Goal: Information Seeking & Learning: Learn about a topic

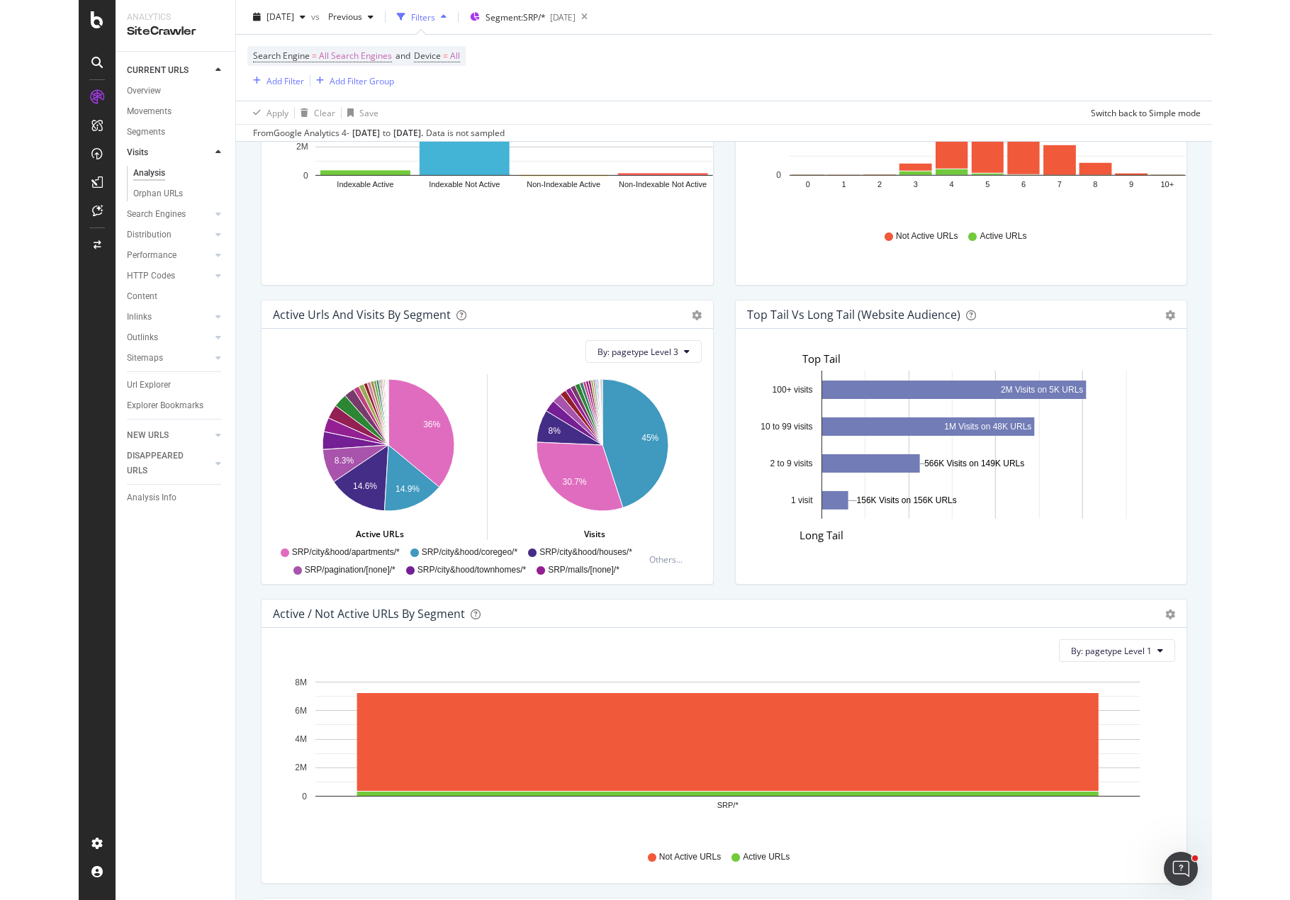
scroll to position [415, 1060]
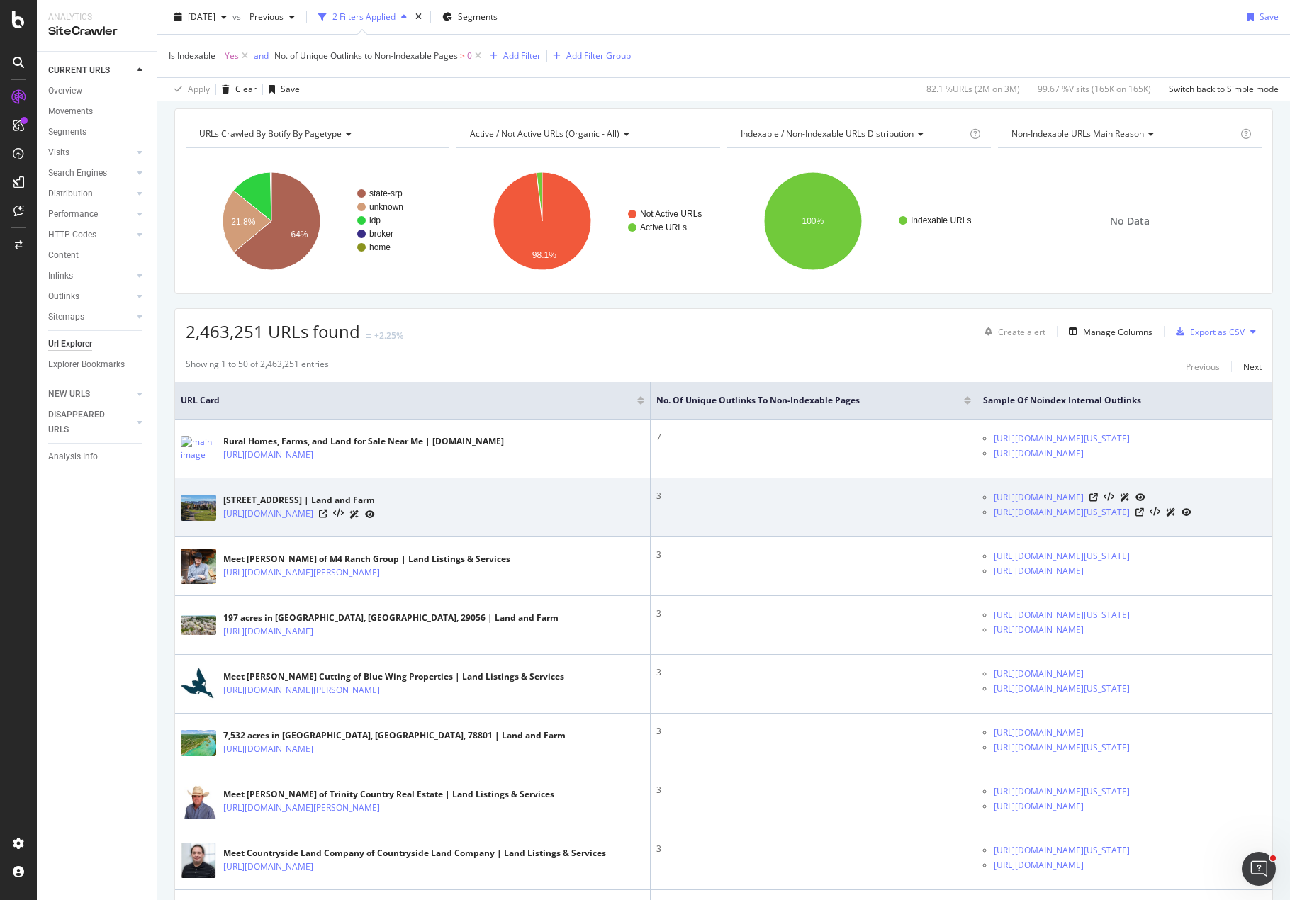
scroll to position [71, 0]
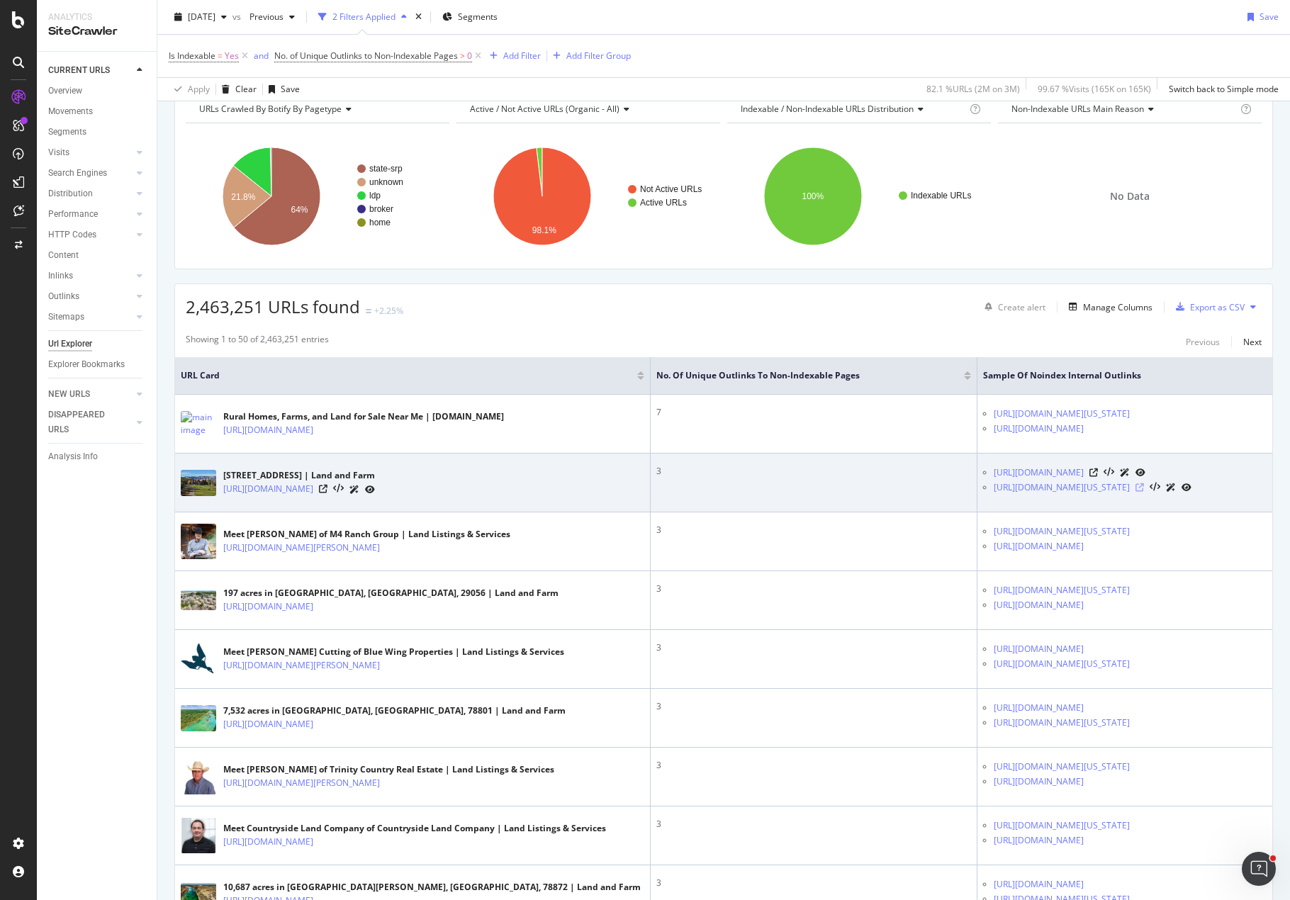
click at [1141, 488] on icon at bounding box center [1139, 487] width 9 height 9
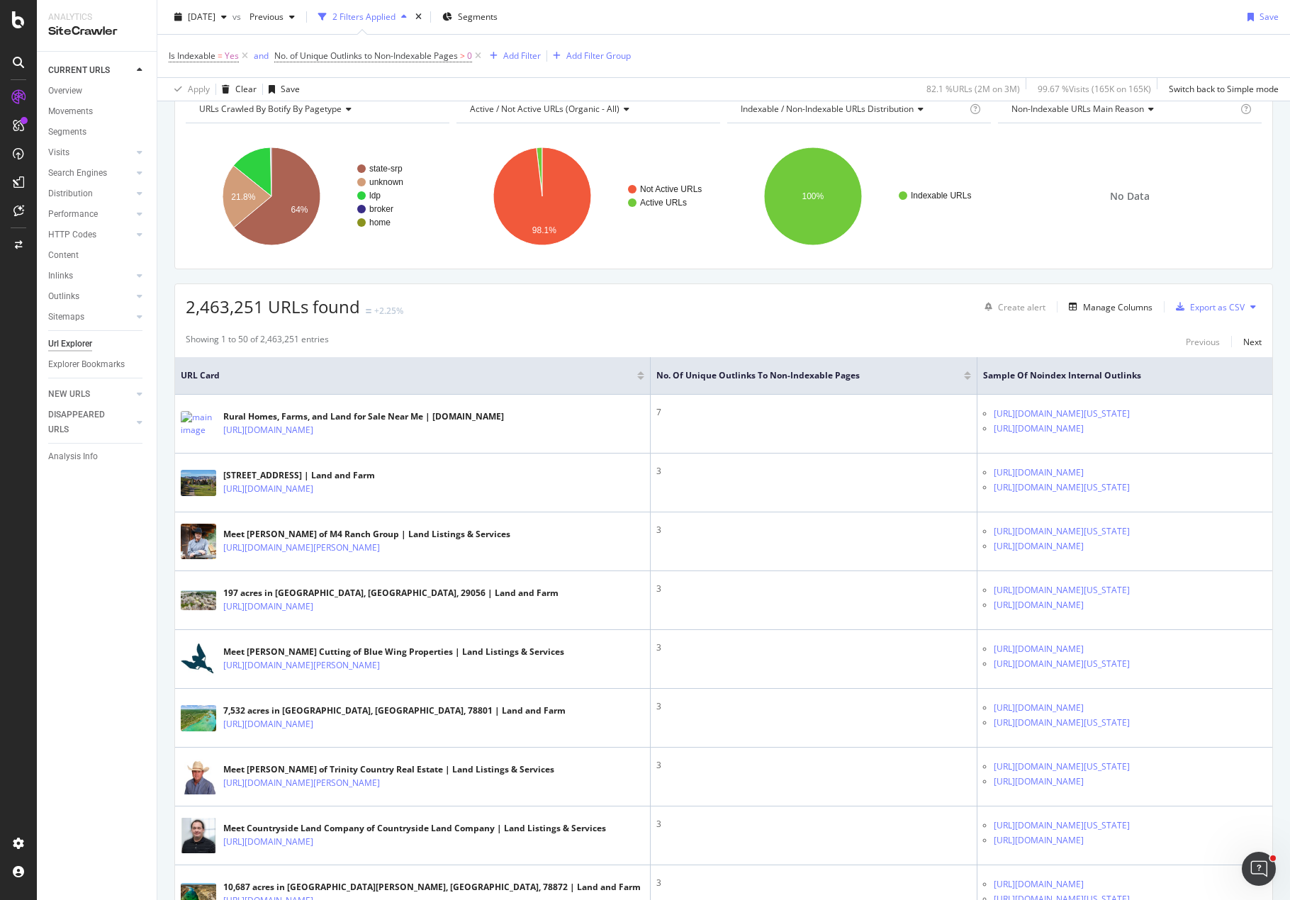
click at [895, 309] on div "2,463,251 URLs found +2.25% Create alert Manage Columns Export as CSV" at bounding box center [723, 301] width 1097 height 35
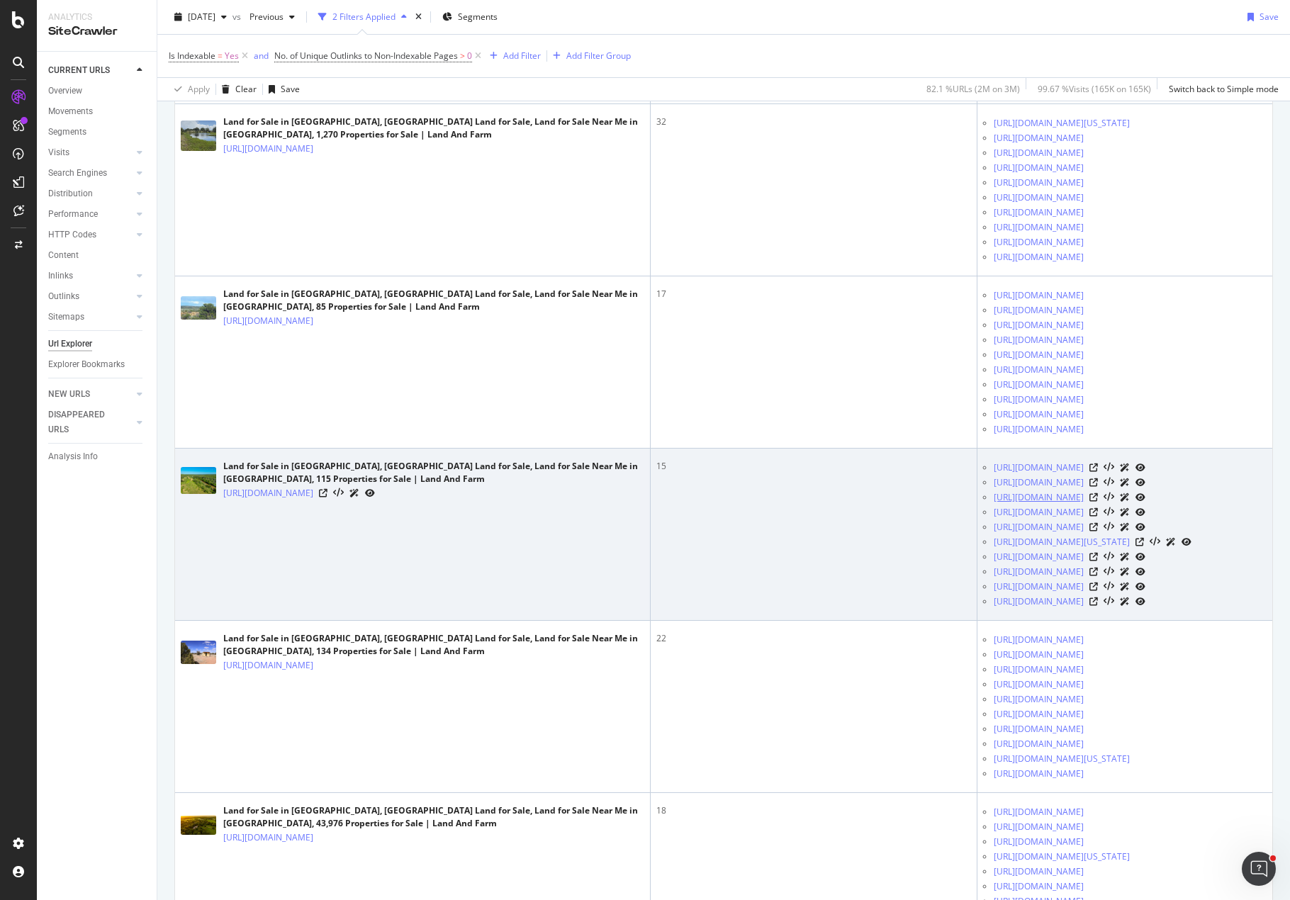
scroll to position [1063, 0]
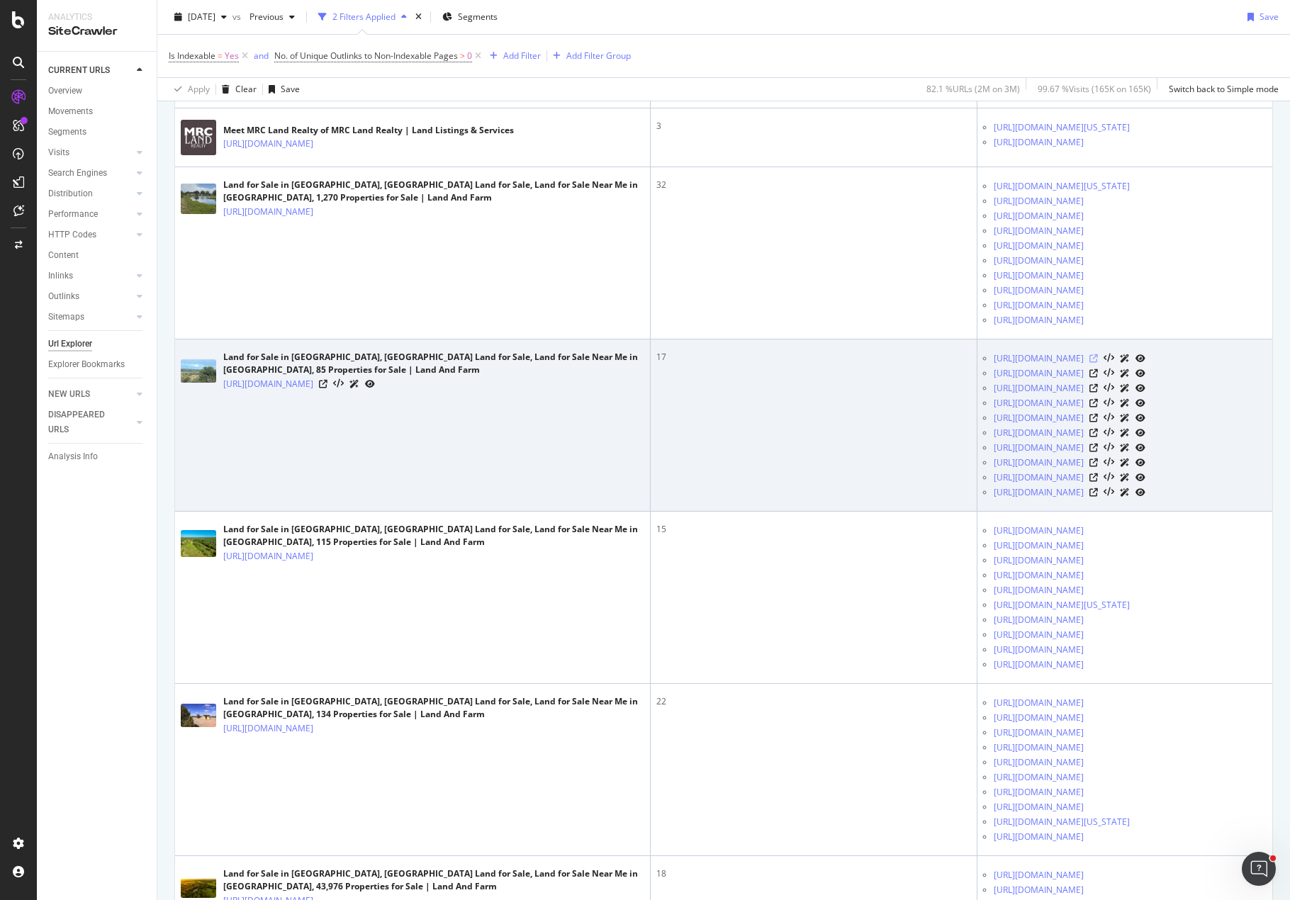
click at [1098, 363] on icon at bounding box center [1093, 358] width 9 height 9
click at [1114, 364] on icon at bounding box center [1108, 359] width 11 height 10
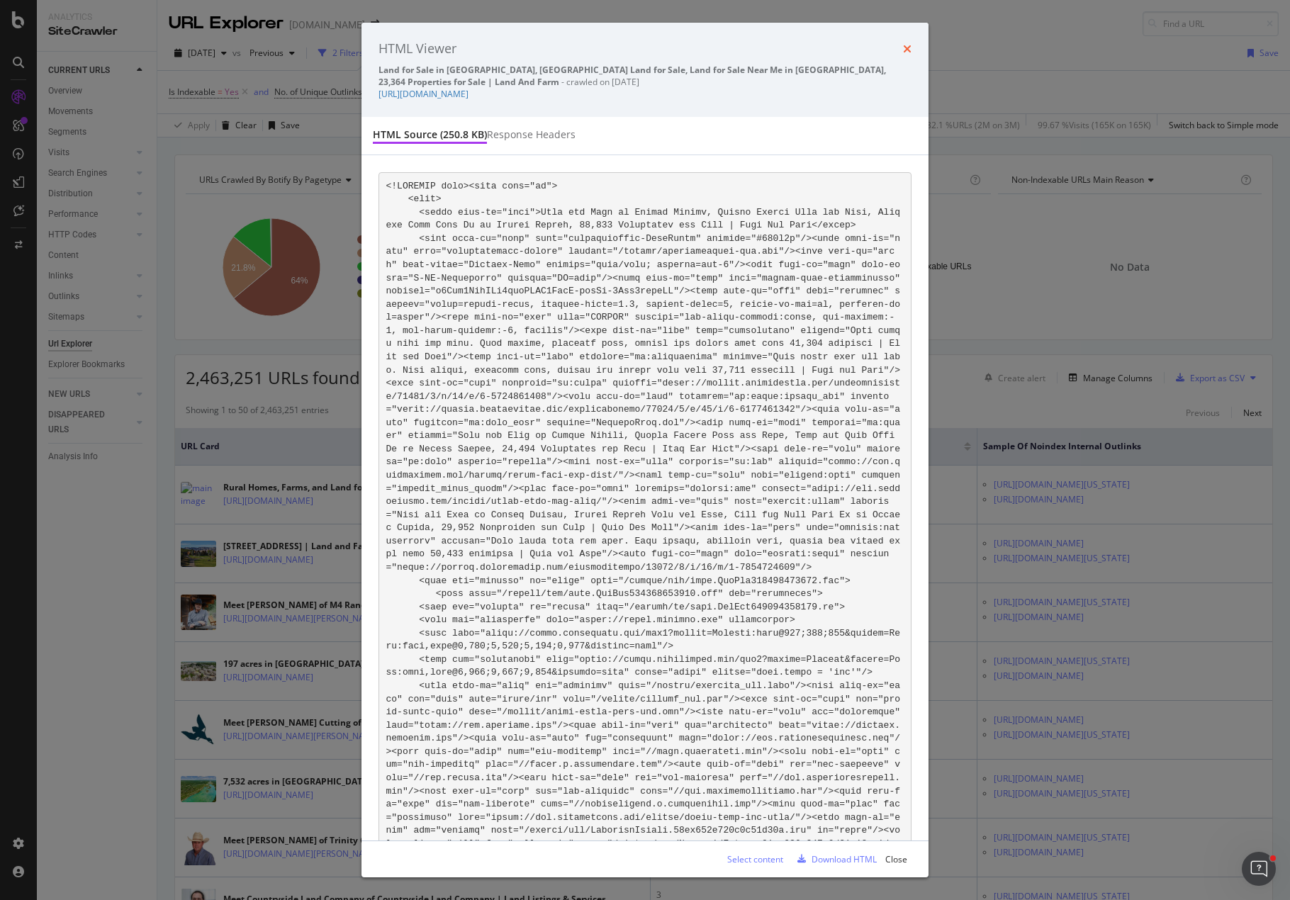
click at [908, 45] on icon "times" at bounding box center [907, 48] width 9 height 11
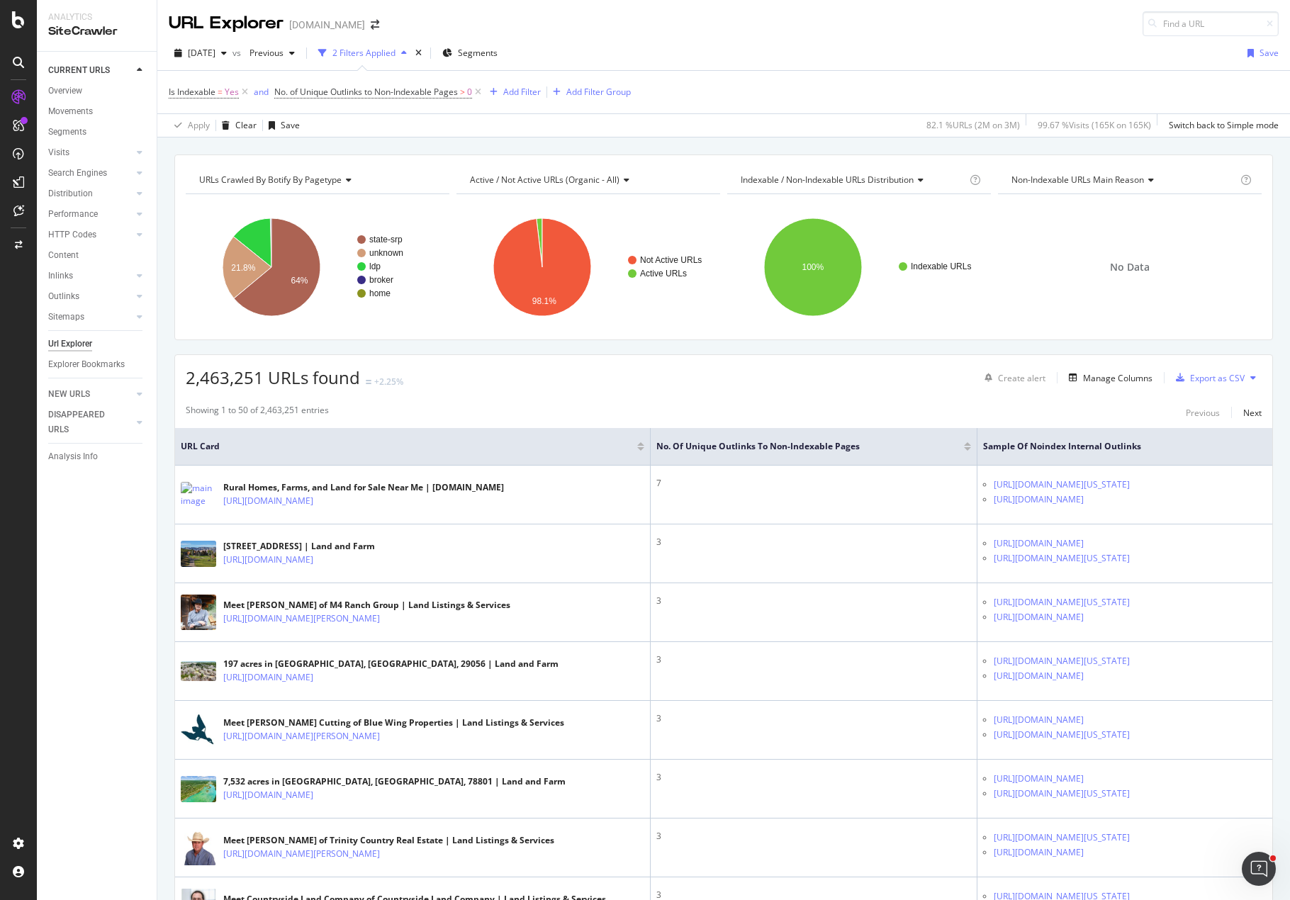
click at [889, 385] on div "2,463,251 URLs found +2.25% Create alert Manage Columns Export as CSV" at bounding box center [723, 372] width 1097 height 35
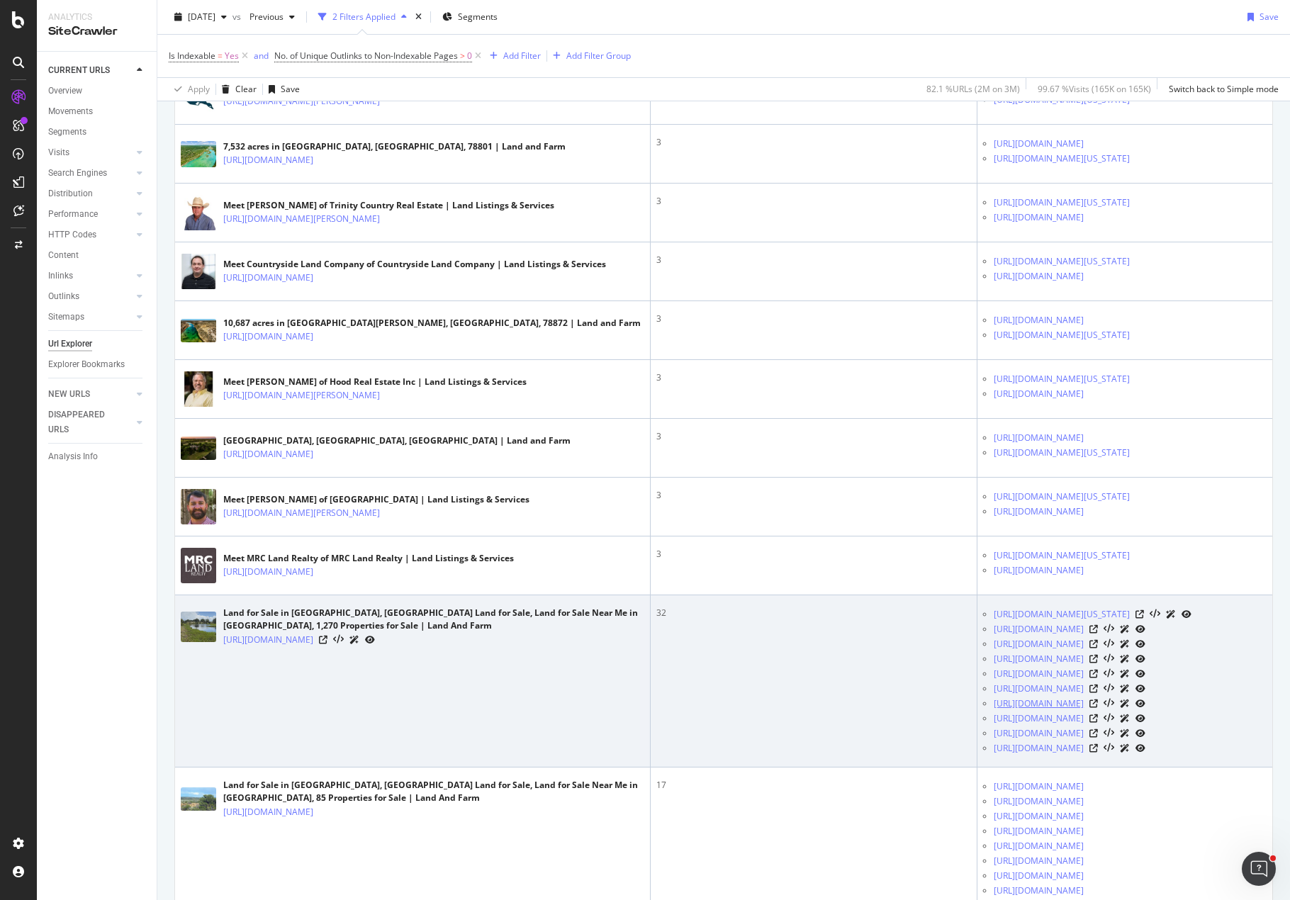
scroll to position [850, 0]
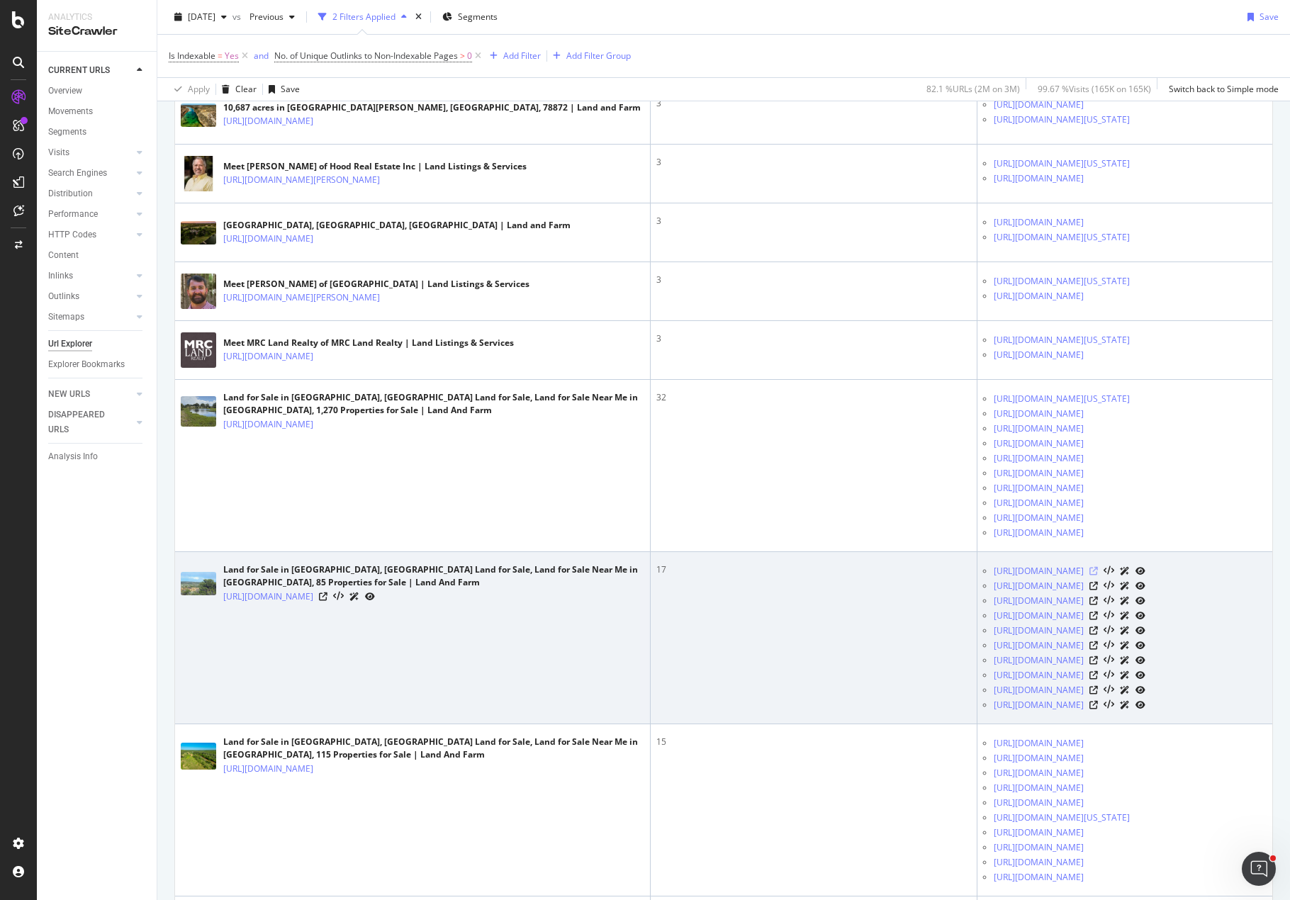
click at [1098, 575] on icon at bounding box center [1093, 571] width 9 height 9
click at [1040, 578] on link "[URL][DOMAIN_NAME]" at bounding box center [1039, 571] width 90 height 14
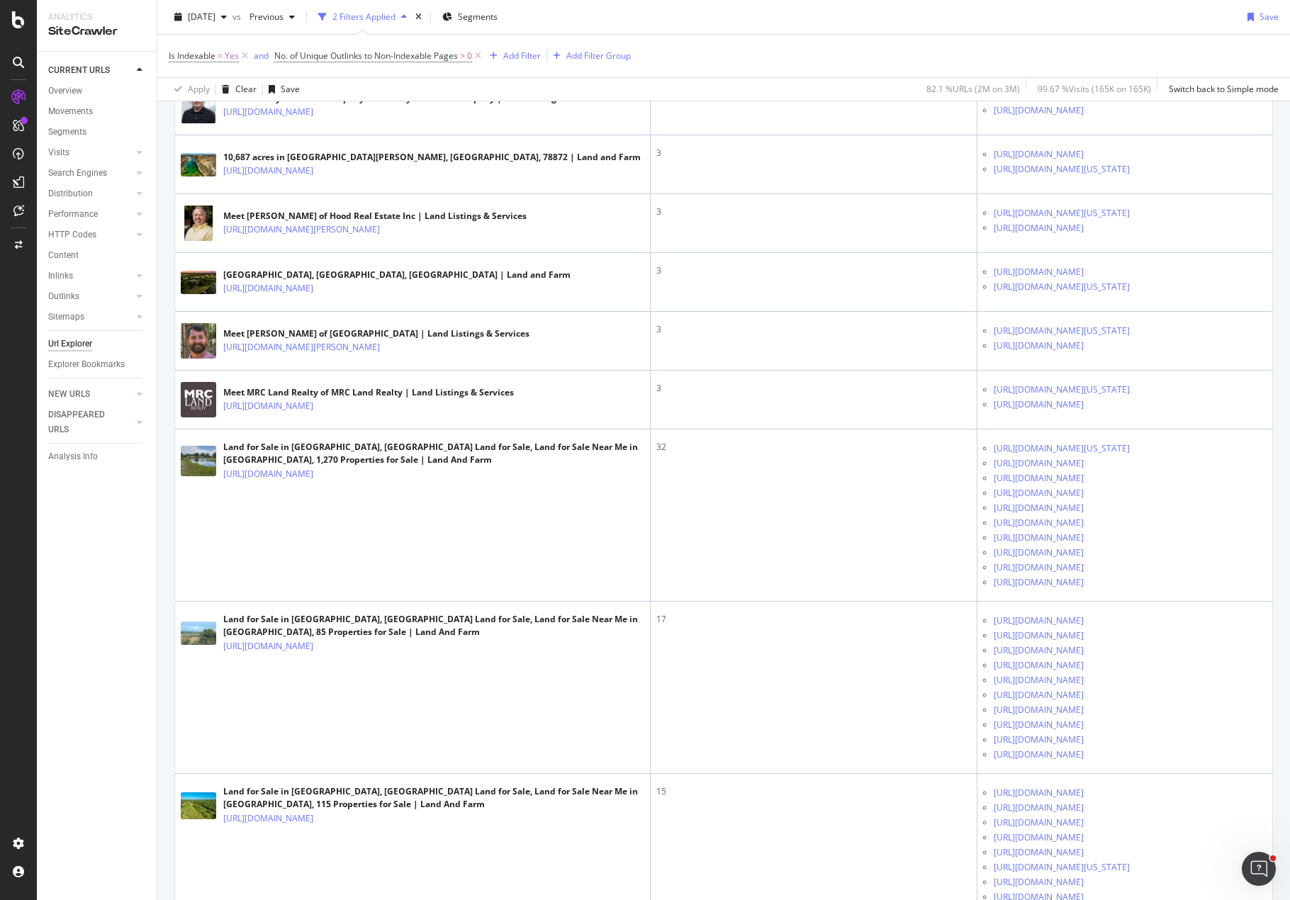
scroll to position [0, 0]
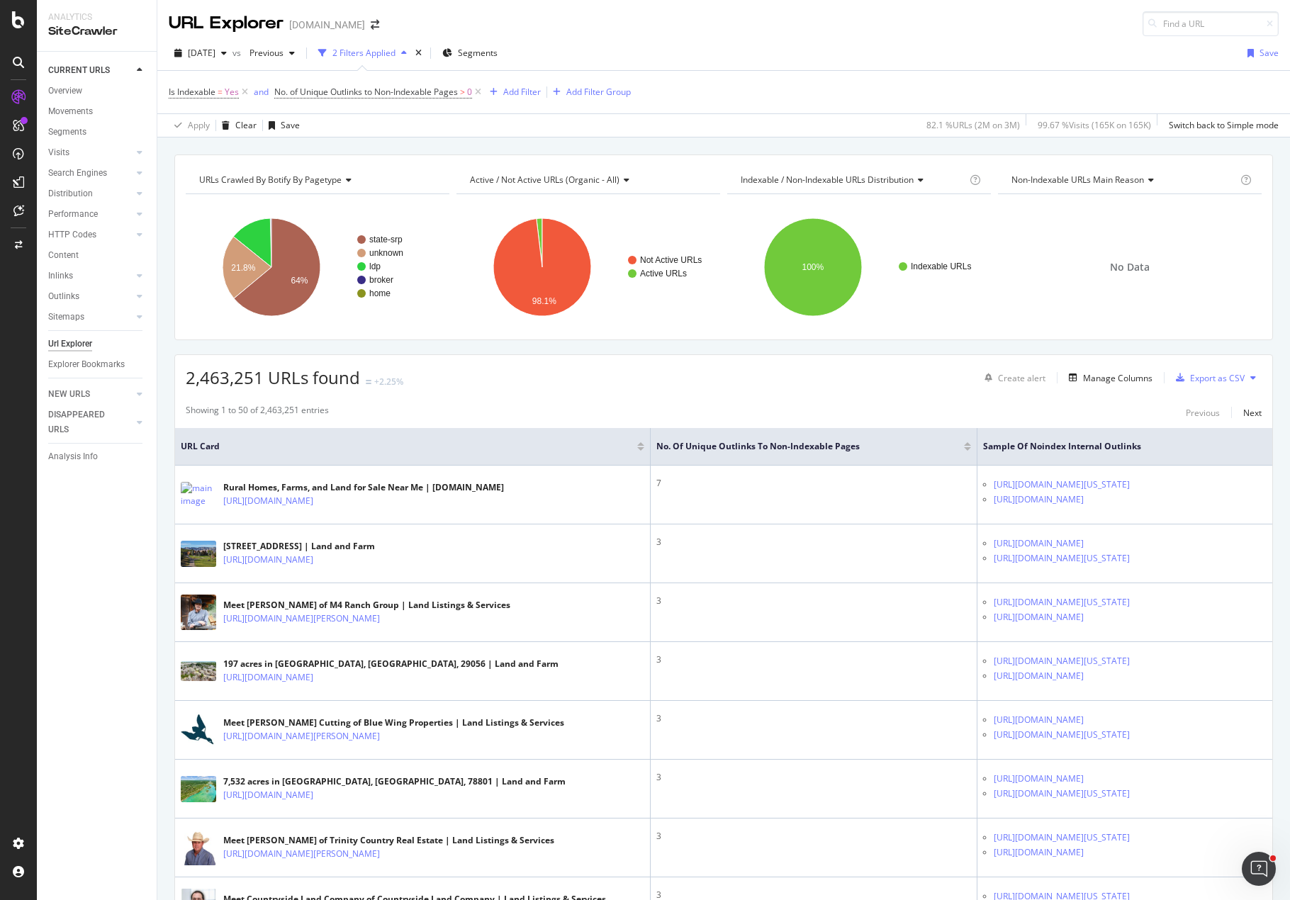
click at [750, 362] on div "2,463,251 URLs found +2.25% Create alert Manage Columns Export as CSV" at bounding box center [723, 372] width 1097 height 35
click at [776, 375] on div "2,463,251 URLs found +2.25% Create alert Manage Columns Export as CSV" at bounding box center [723, 372] width 1097 height 35
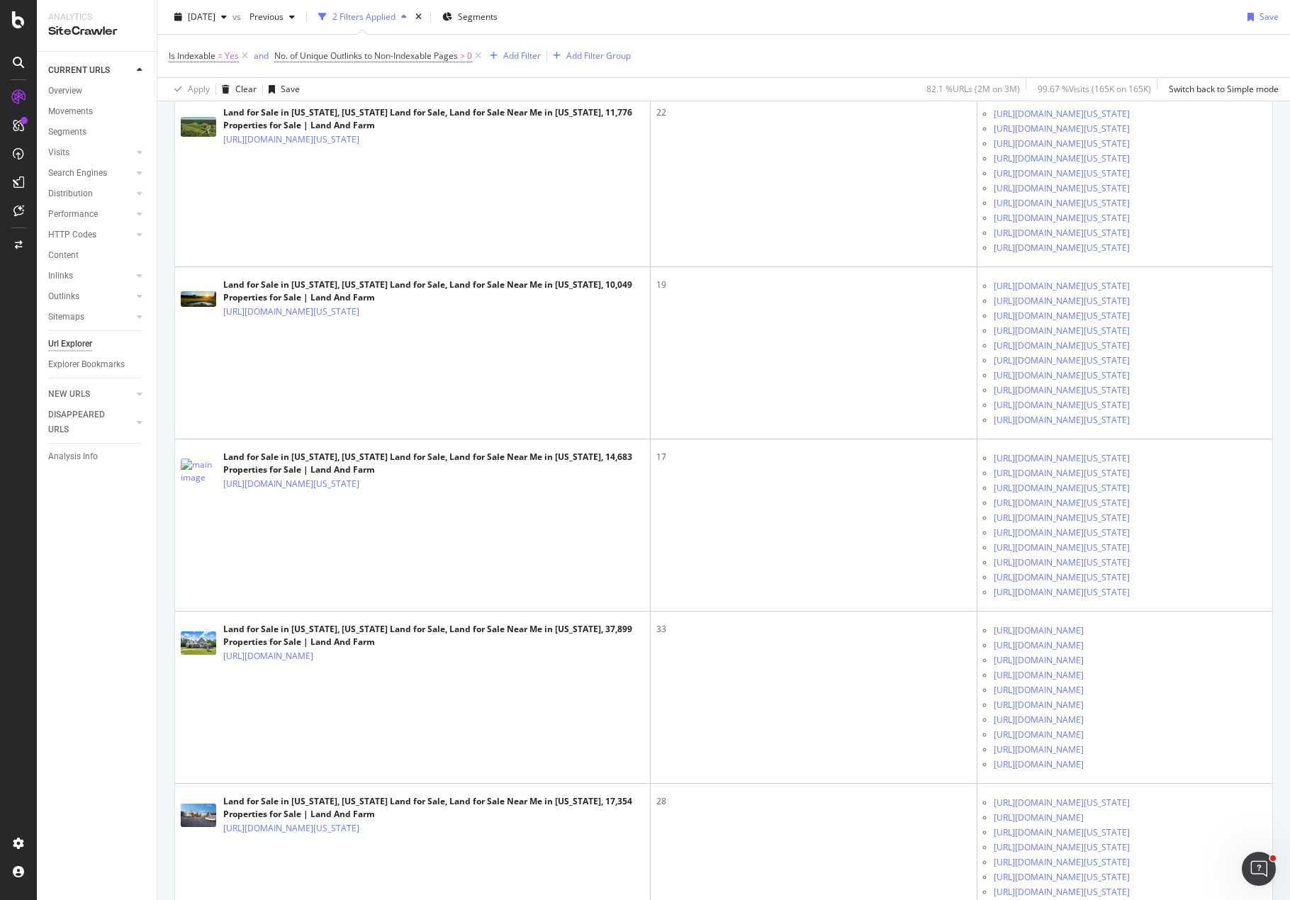
scroll to position [7260, 0]
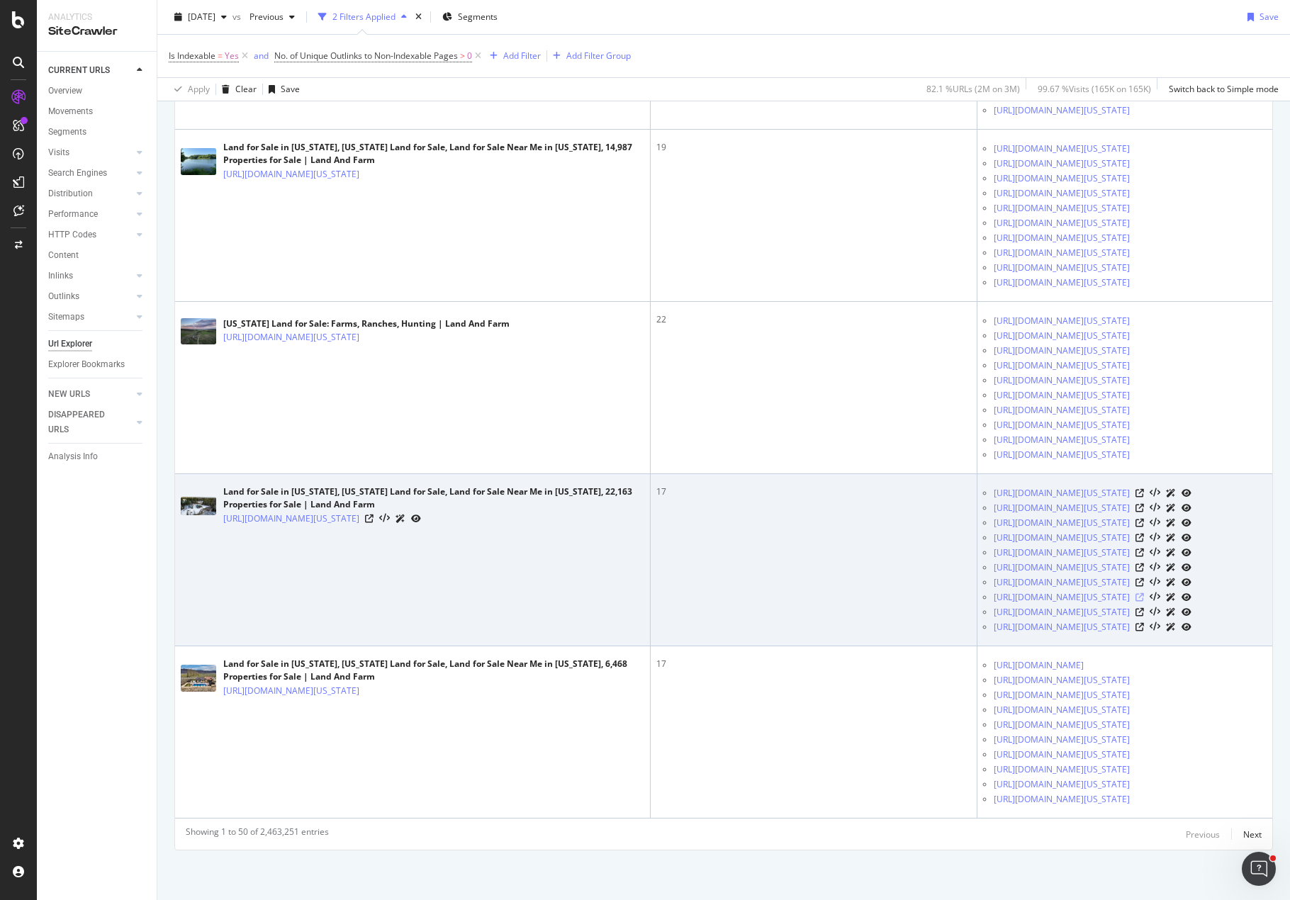
click at [1144, 593] on icon at bounding box center [1139, 597] width 9 height 9
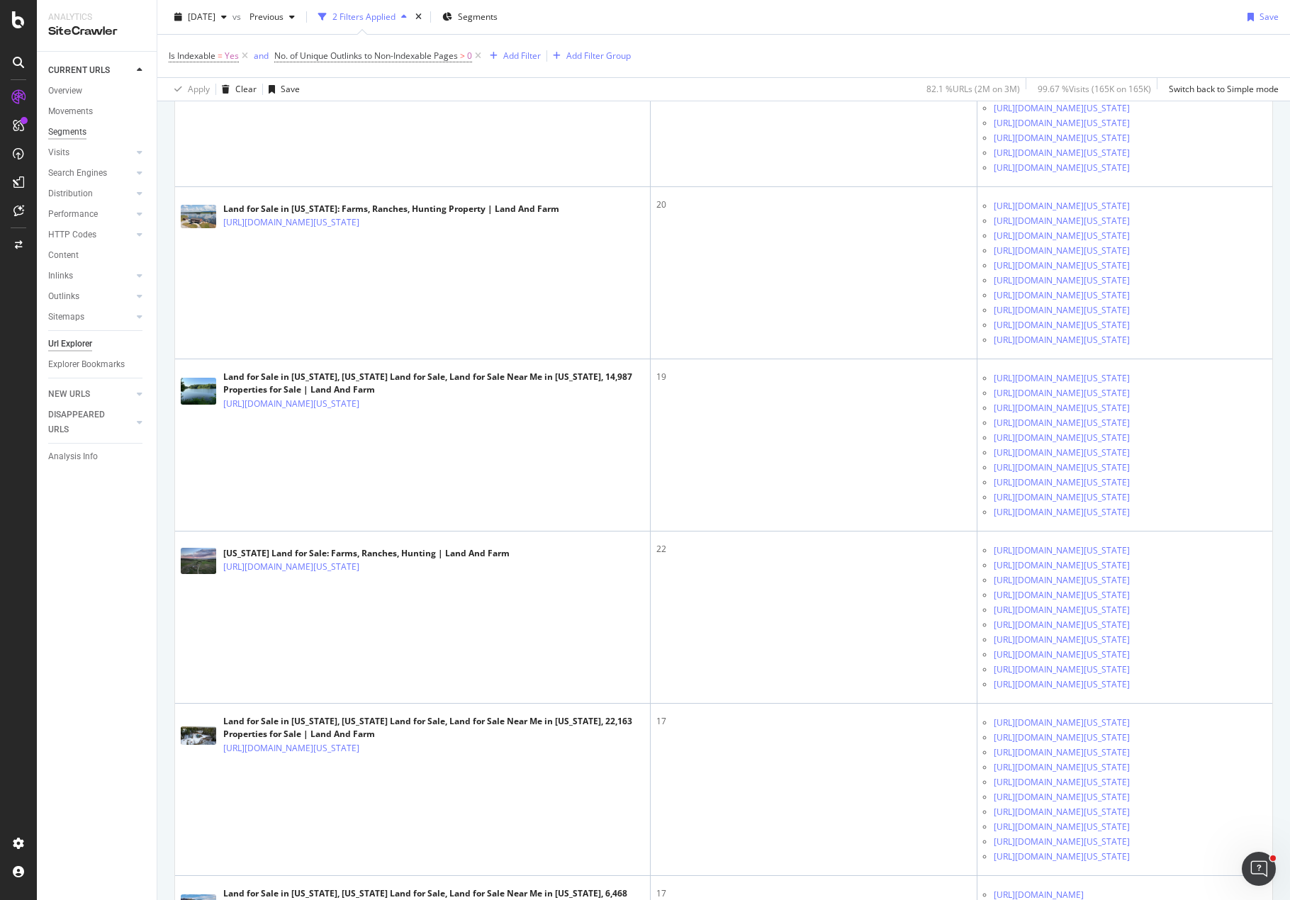
scroll to position [5134, 0]
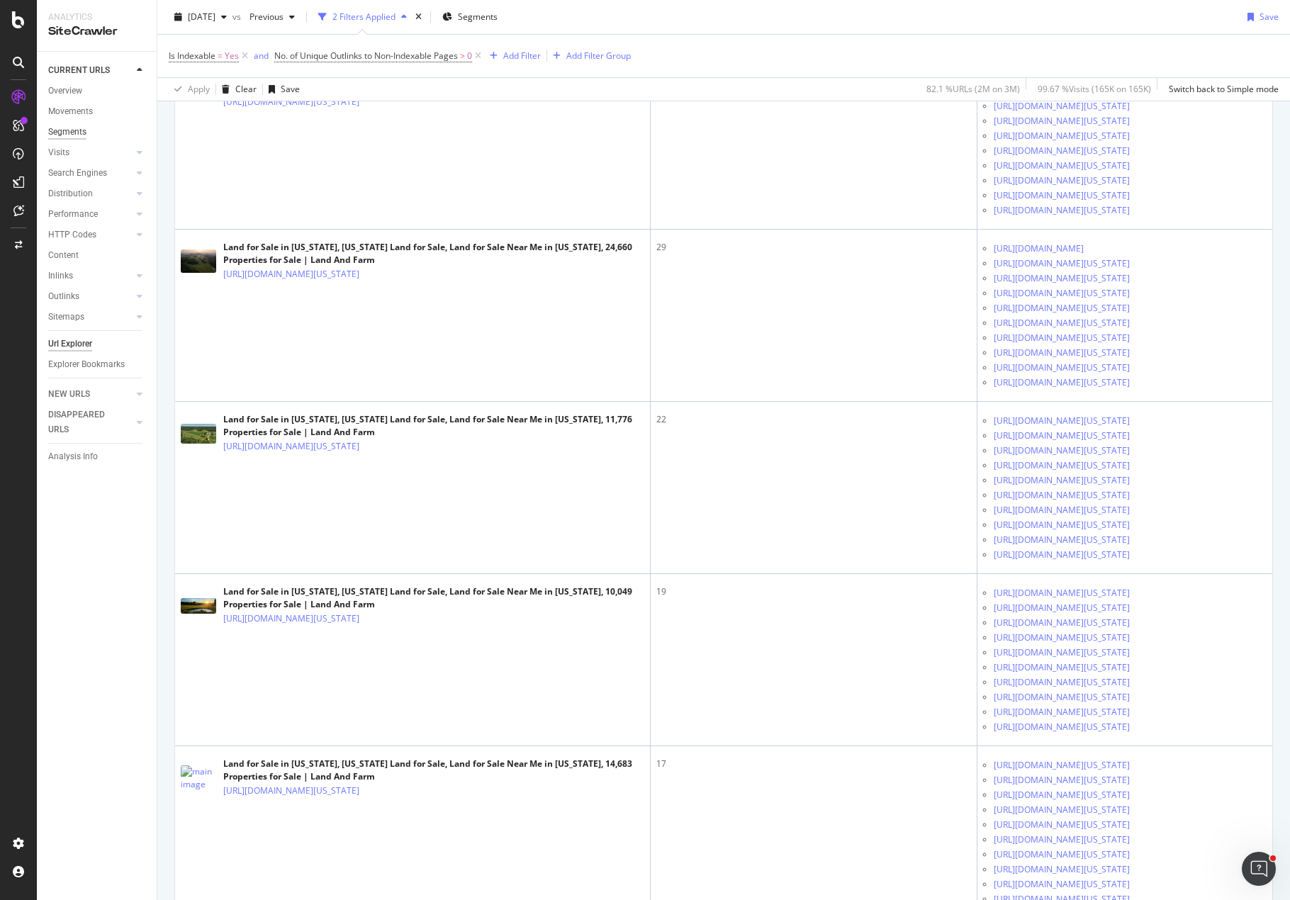
click at [77, 132] on div "Segments" at bounding box center [67, 132] width 38 height 15
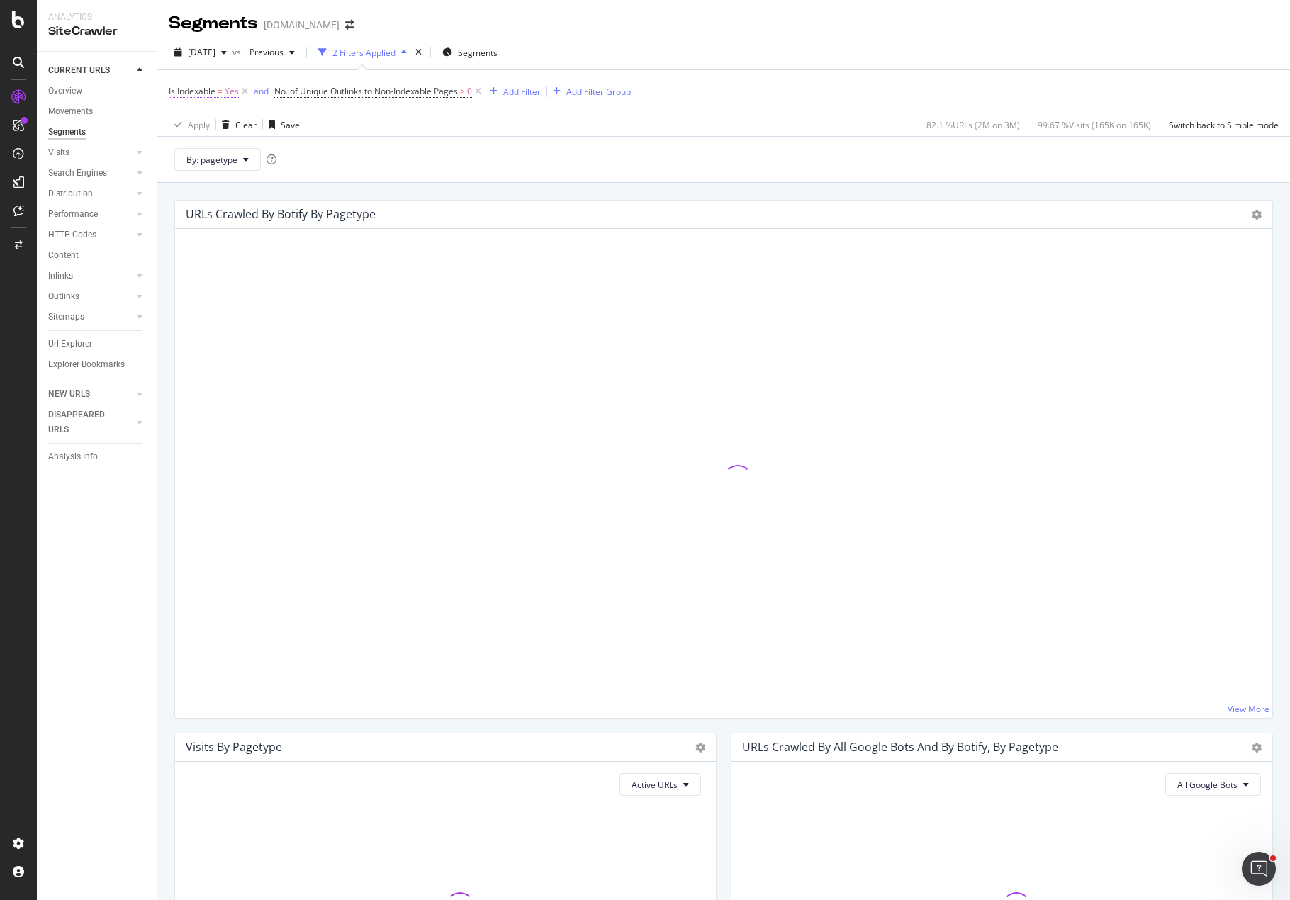
click at [233, 93] on span "Yes" at bounding box center [232, 92] width 14 height 20
drag, startPoint x: 318, startPoint y: 108, endPoint x: 353, endPoint y: 105, distance: 35.5
click at [320, 108] on div "On Current Crawl Yes Cancel Add filter Apply" at bounding box center [258, 149] width 179 height 94
click at [484, 92] on icon at bounding box center [478, 91] width 12 height 14
click at [248, 91] on icon at bounding box center [245, 91] width 12 height 14
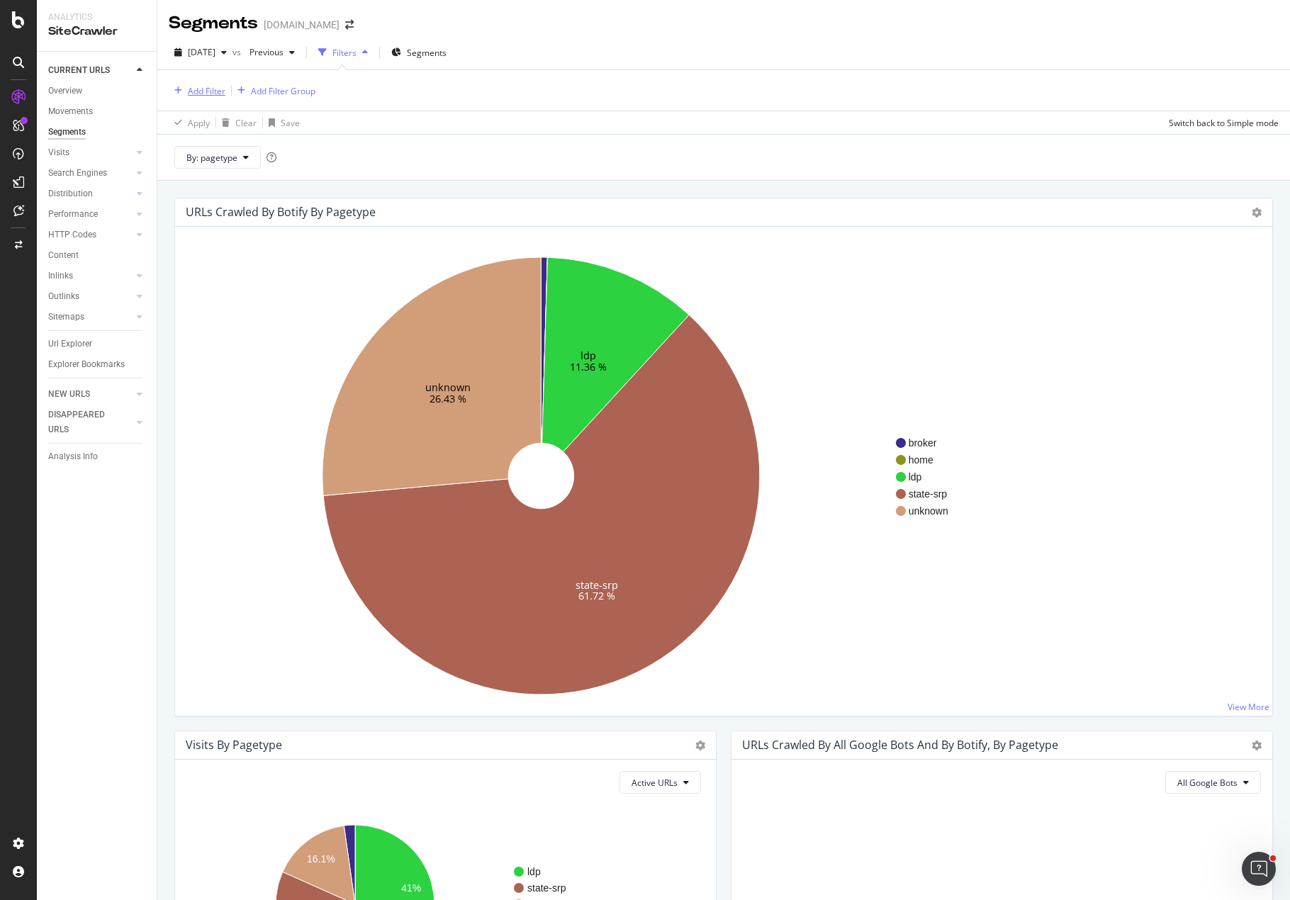
click at [206, 91] on div "Add Filter" at bounding box center [207, 91] width 38 height 12
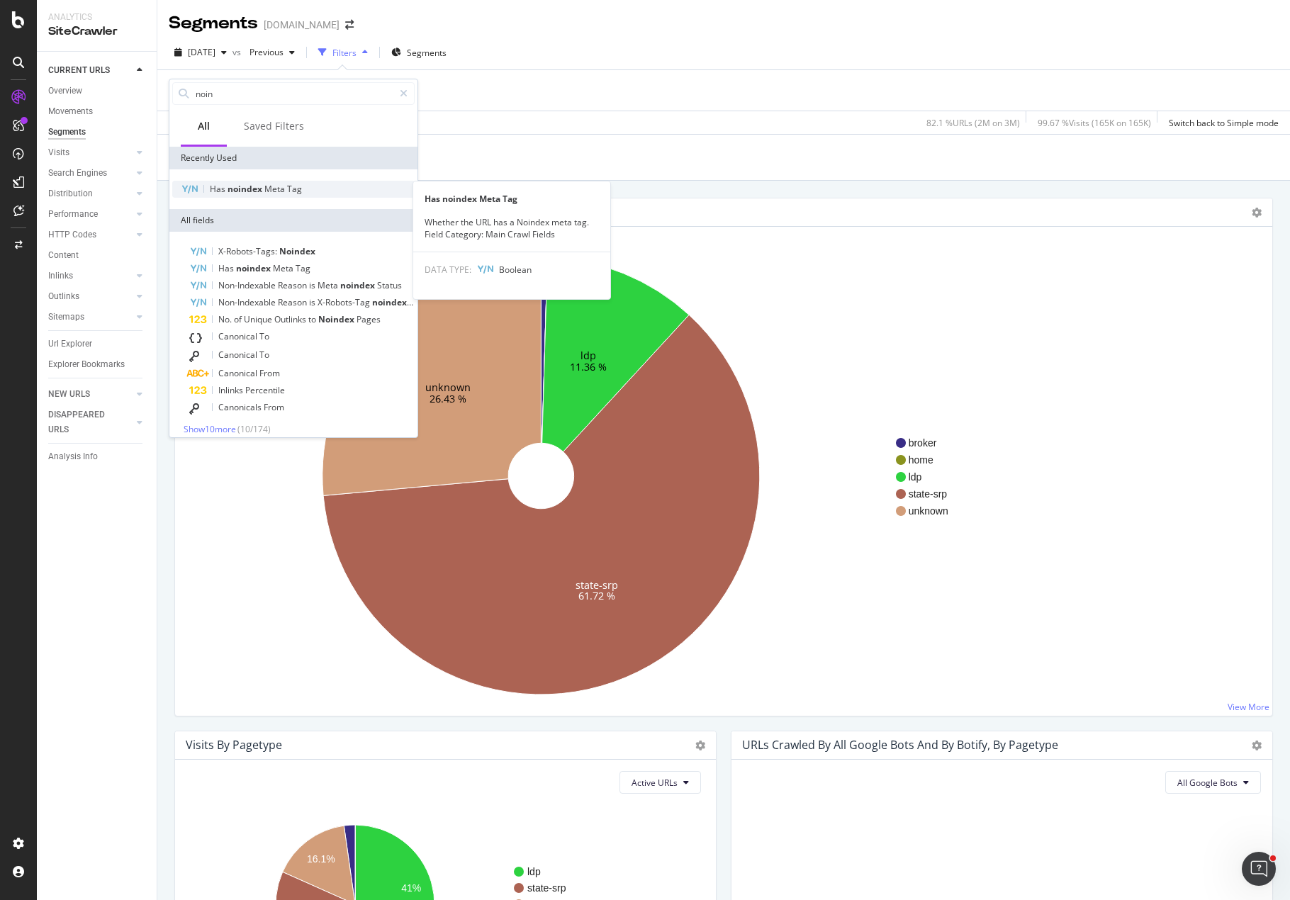
type input "noin"
click at [251, 193] on span "noindex" at bounding box center [246, 189] width 37 height 12
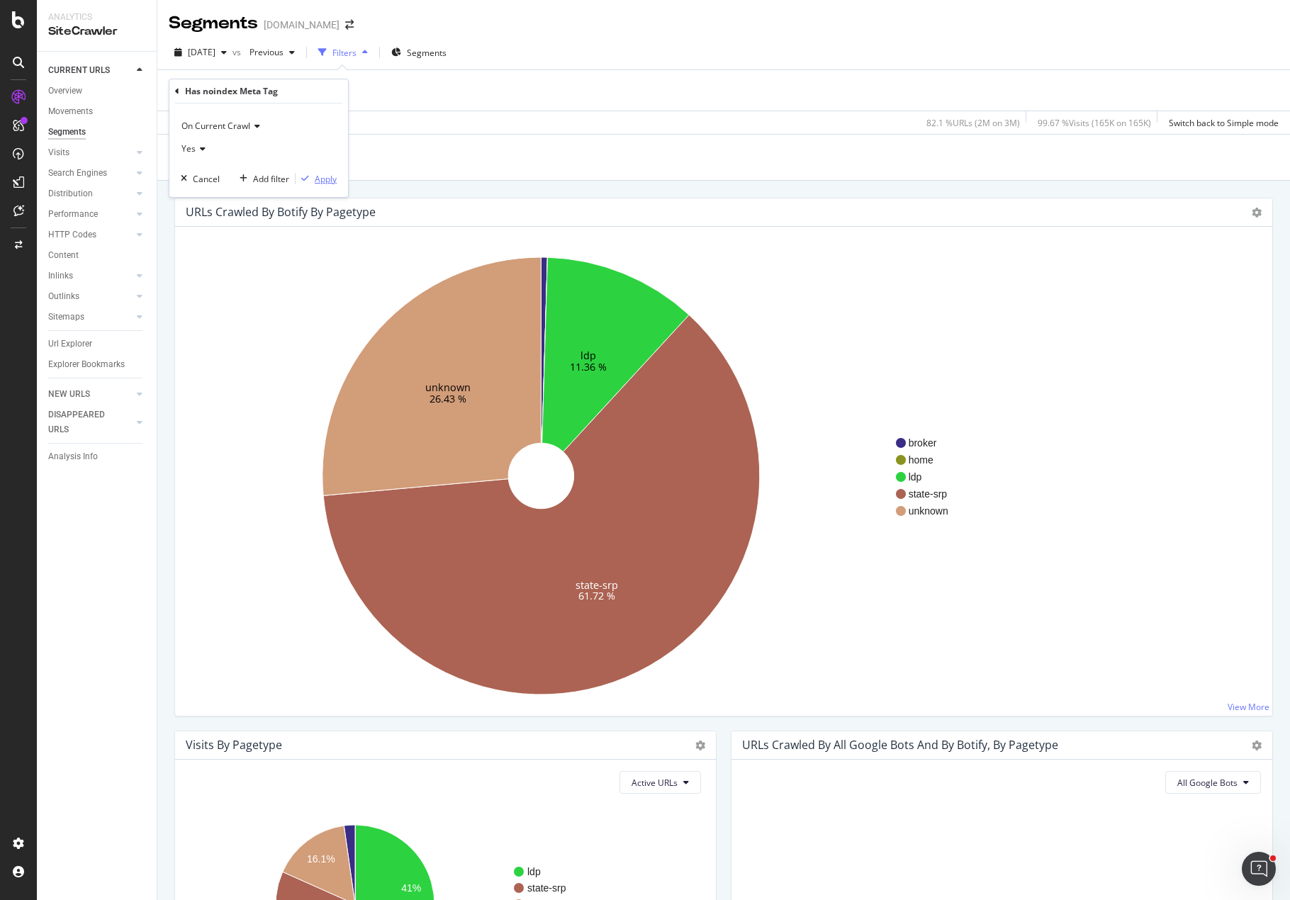
click at [322, 180] on div "Apply" at bounding box center [326, 179] width 22 height 12
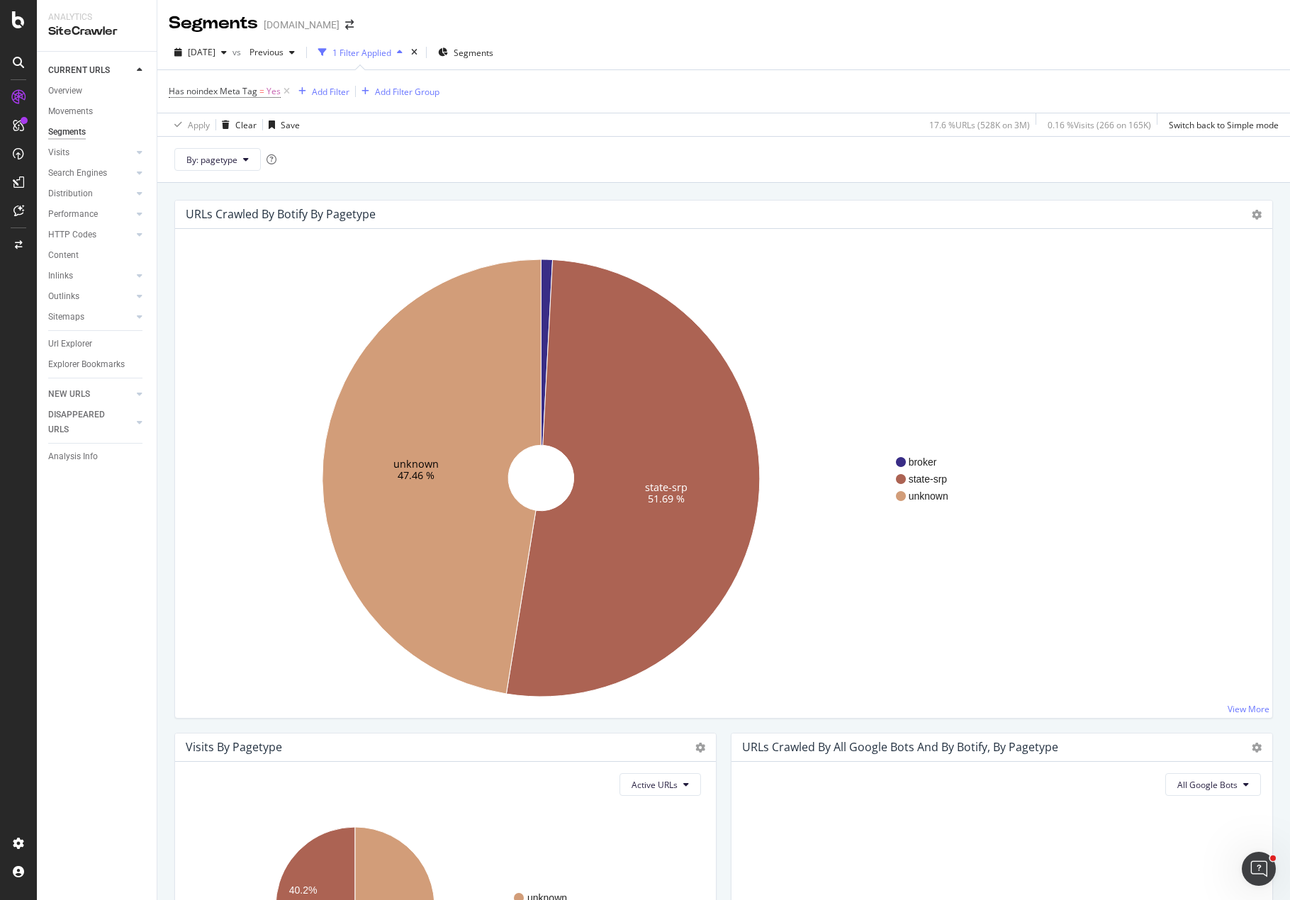
click at [692, 64] on div "[DATE] vs Previous 1 Filter Applied Segments" at bounding box center [723, 55] width 1133 height 28
click at [78, 778] on div "Project settings" at bounding box center [74, 779] width 60 height 11
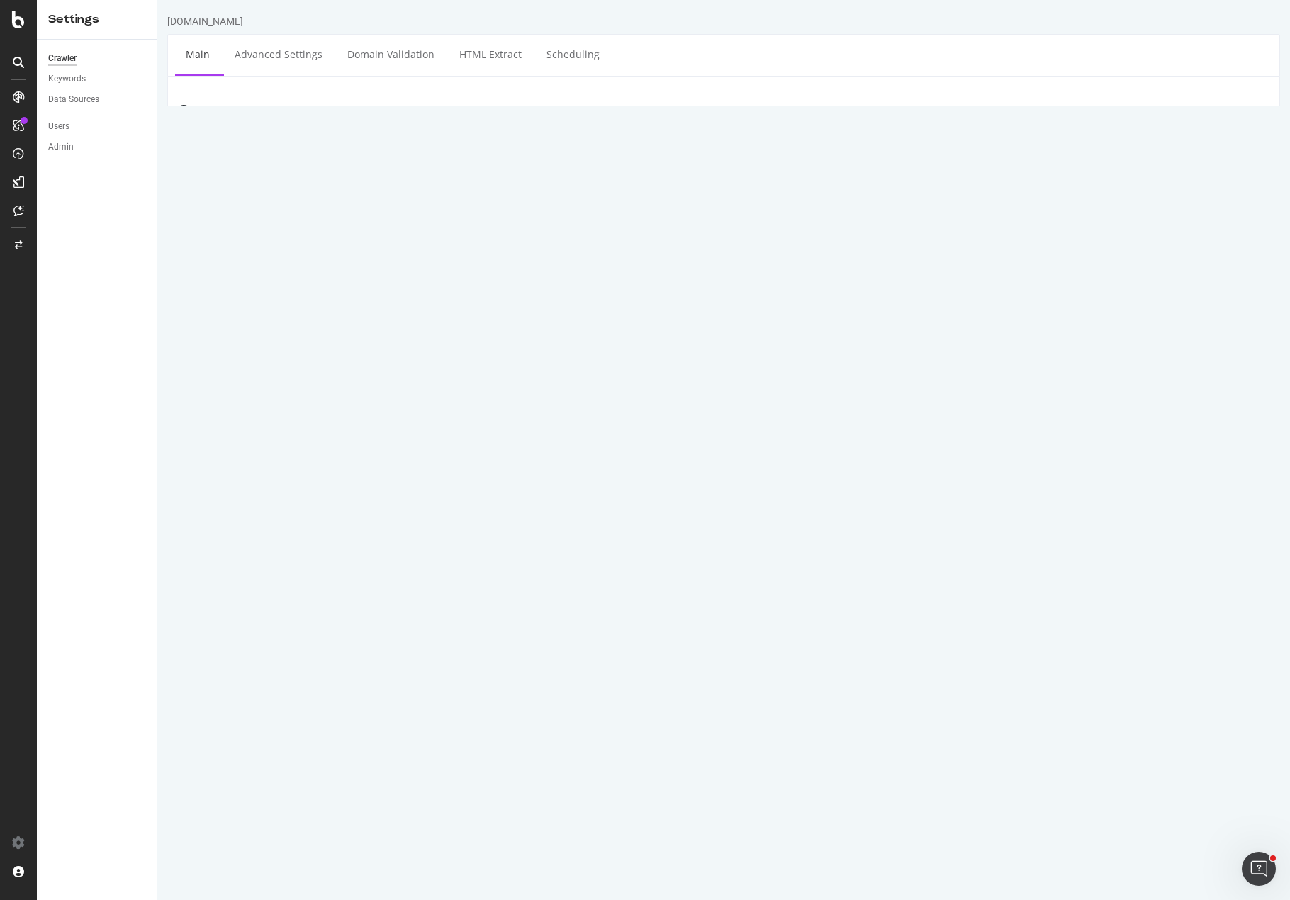
click at [555, 76] on div "Scope Project Name [DOMAIN_NAME] Start URLs [URL][DOMAIN_NAME] Or upload a file…" at bounding box center [723, 597] width 1113 height 1042
click at [558, 62] on link "Scheduling" at bounding box center [573, 54] width 74 height 39
click at [86, 152] on div "SiteCrawler" at bounding box center [77, 157] width 50 height 14
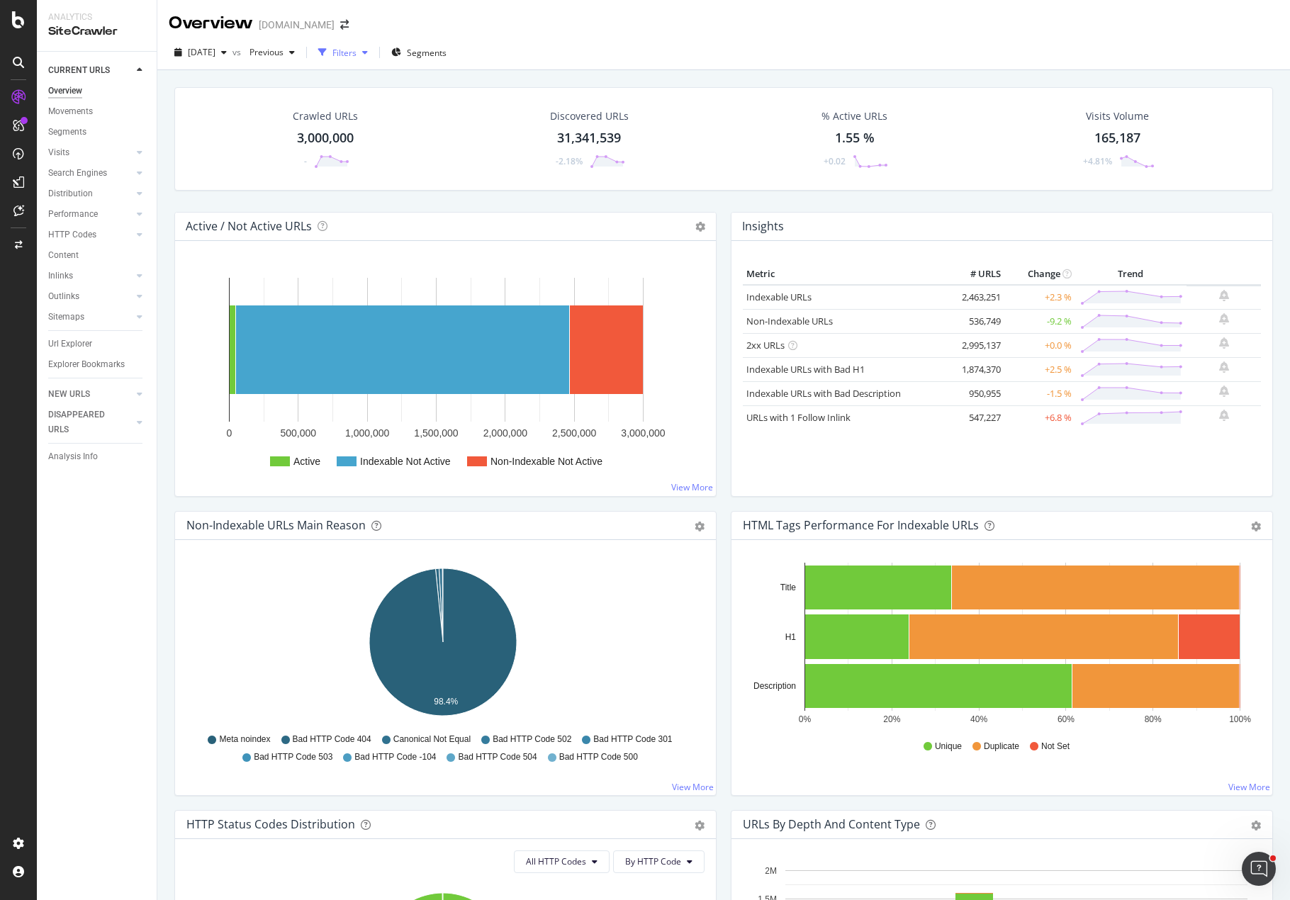
click at [356, 56] on div "Filters" at bounding box center [344, 53] width 24 height 12
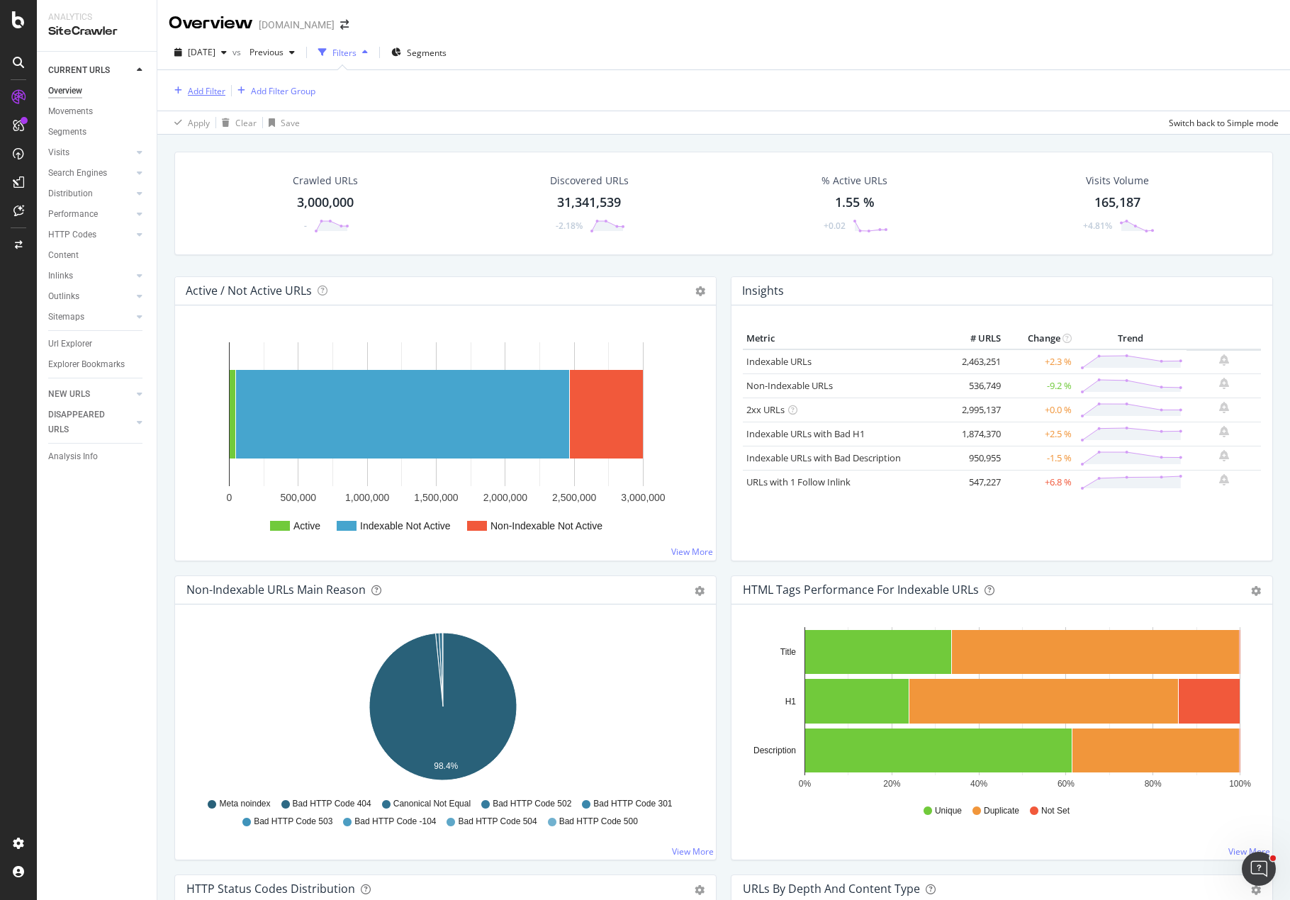
click at [198, 91] on div "Add Filter" at bounding box center [207, 91] width 38 height 12
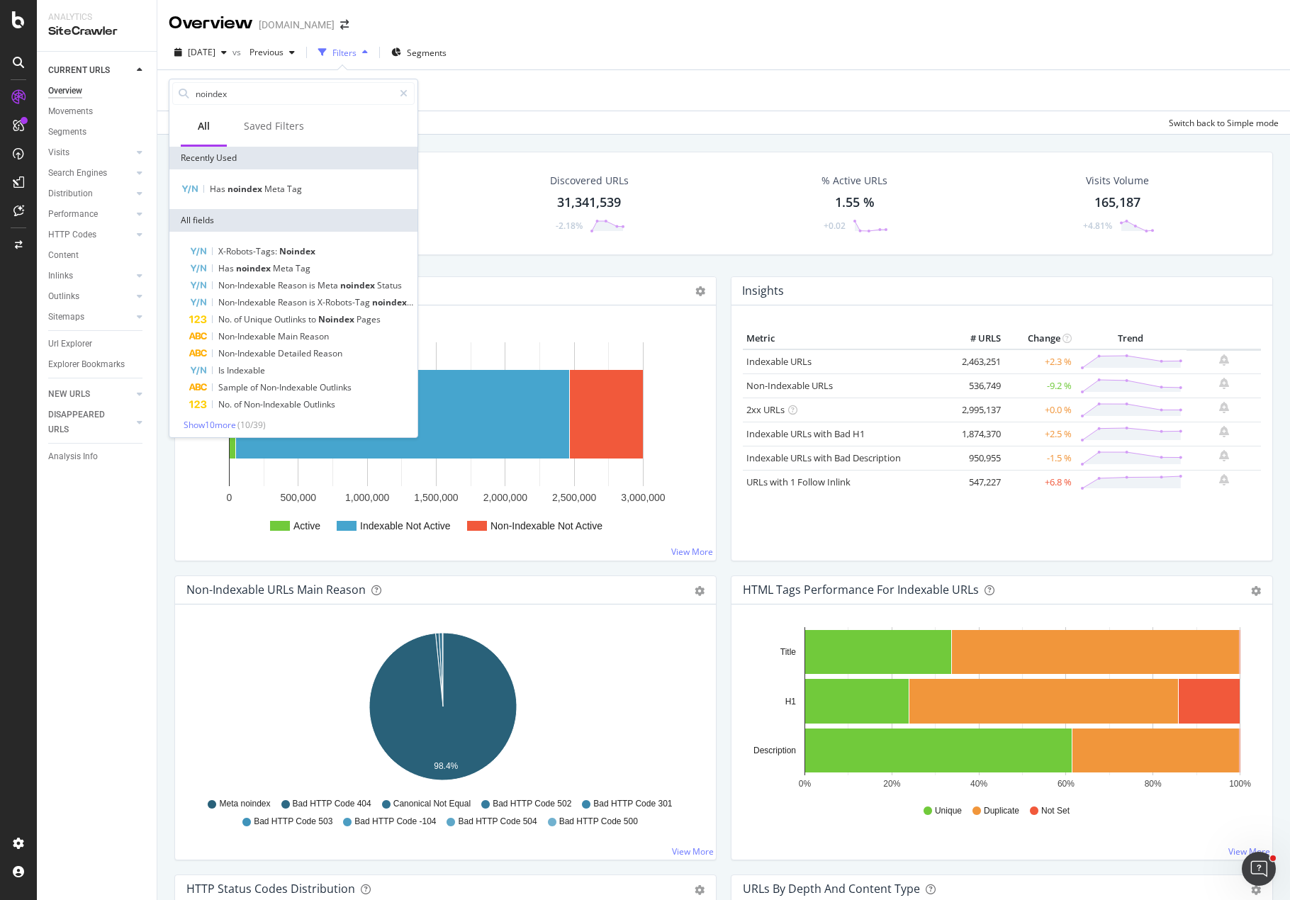
type input "noindex"
click at [267, 198] on div "Has noindex Meta Tag" at bounding box center [293, 189] width 248 height 40
click at [267, 193] on span "Meta" at bounding box center [275, 189] width 23 height 12
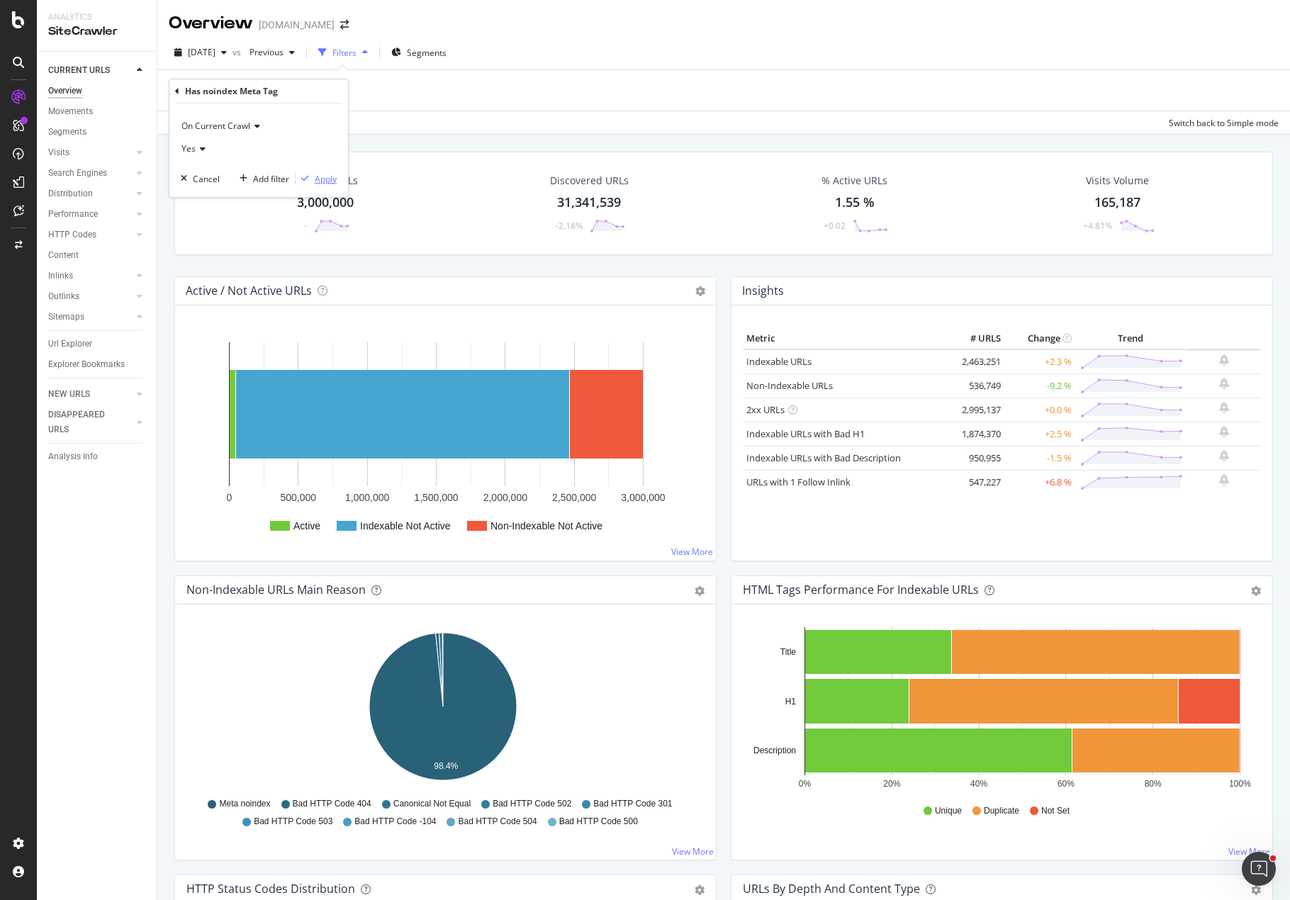
click at [317, 177] on div "Apply" at bounding box center [326, 179] width 22 height 12
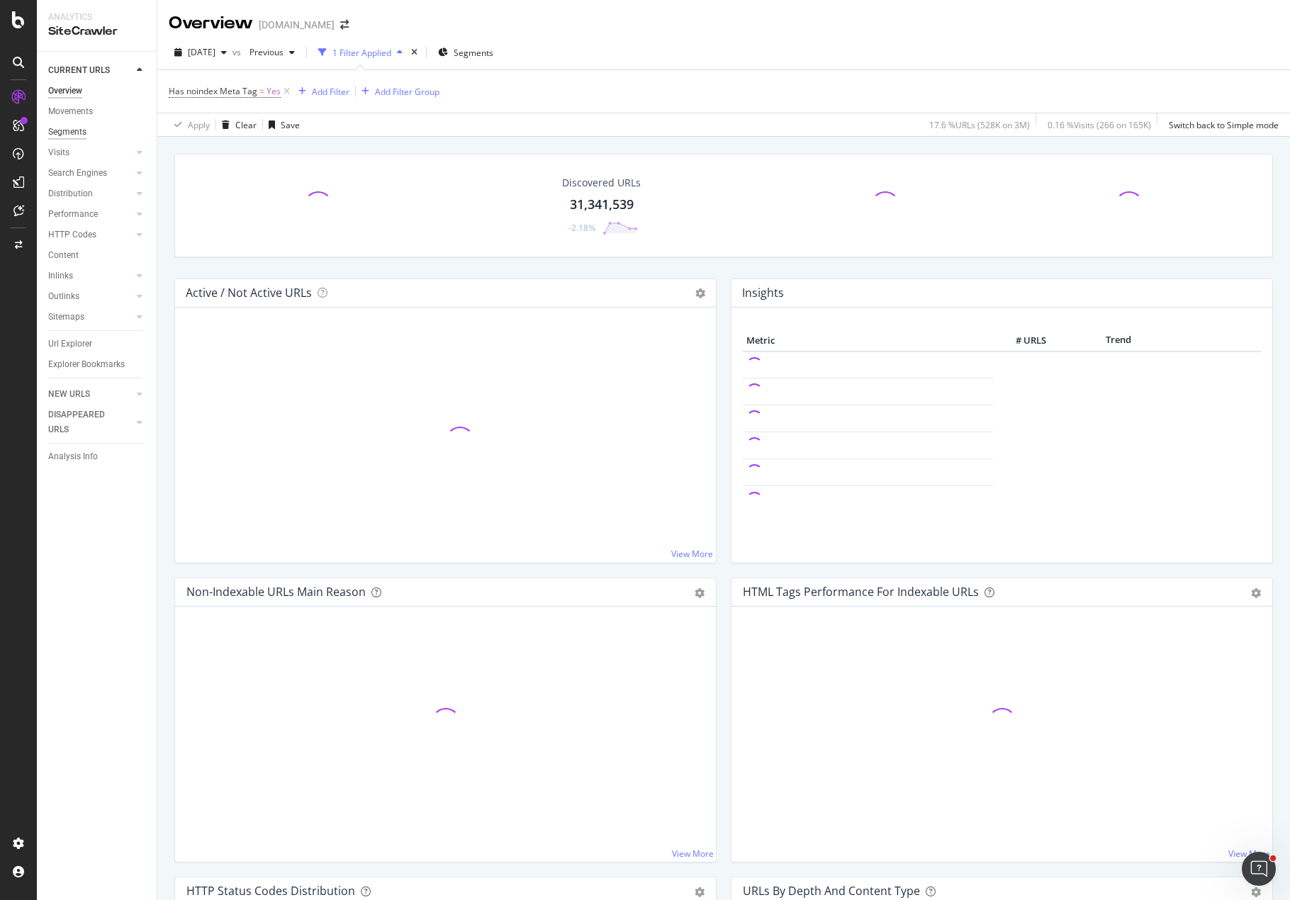
click at [70, 134] on div "Segments" at bounding box center [67, 132] width 38 height 15
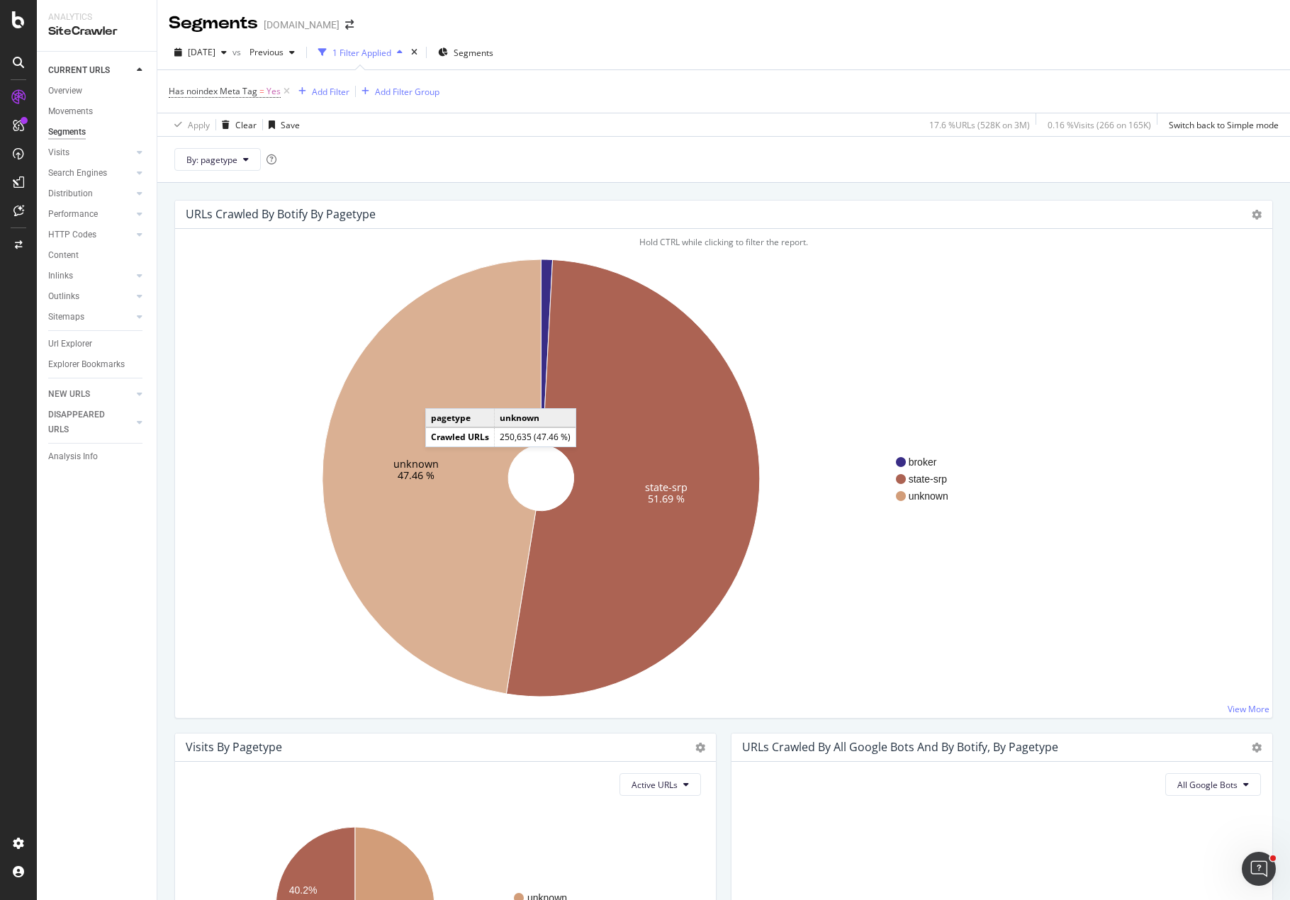
click at [439, 393] on icon at bounding box center [431, 476] width 218 height 434
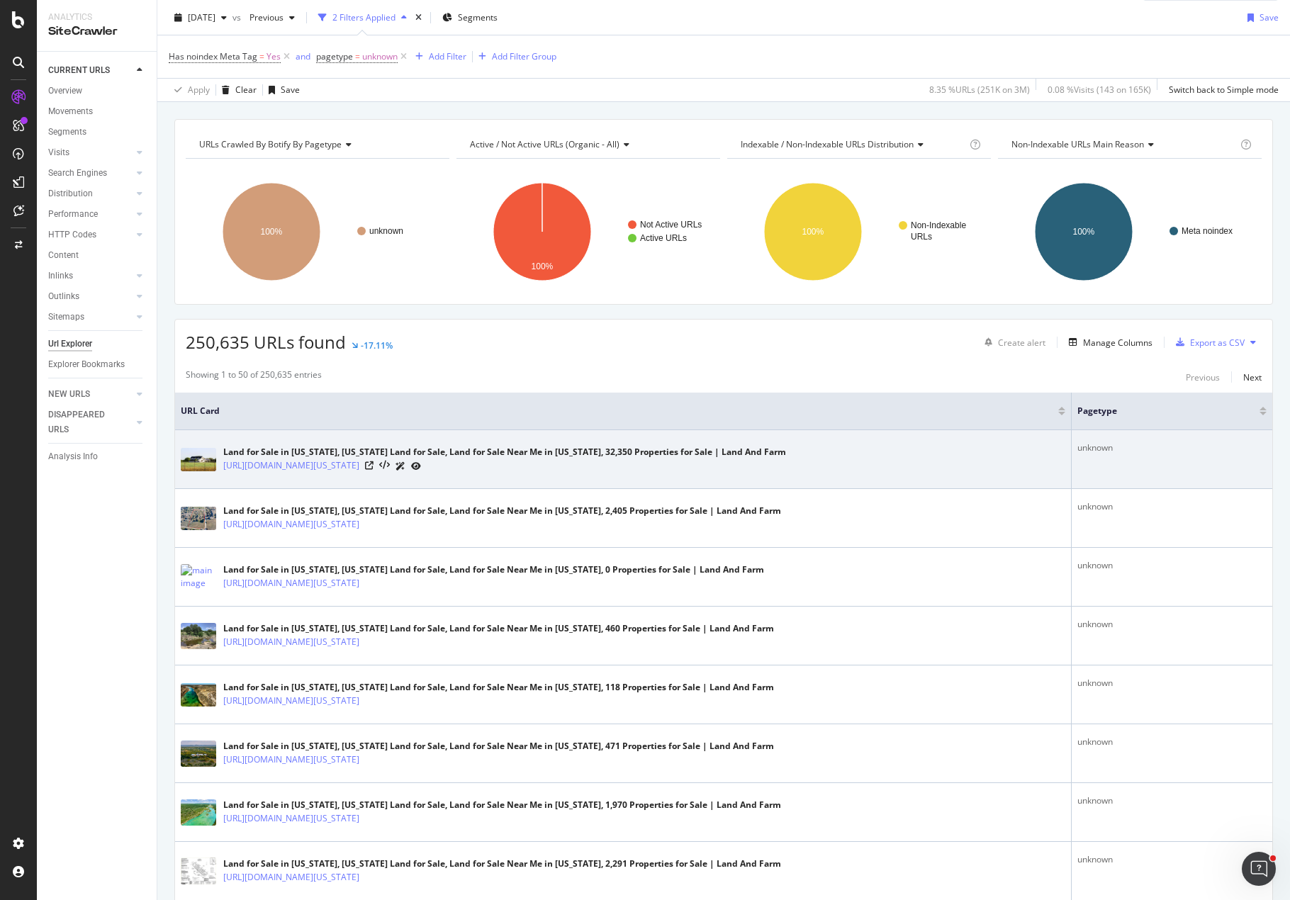
scroll to position [71, 0]
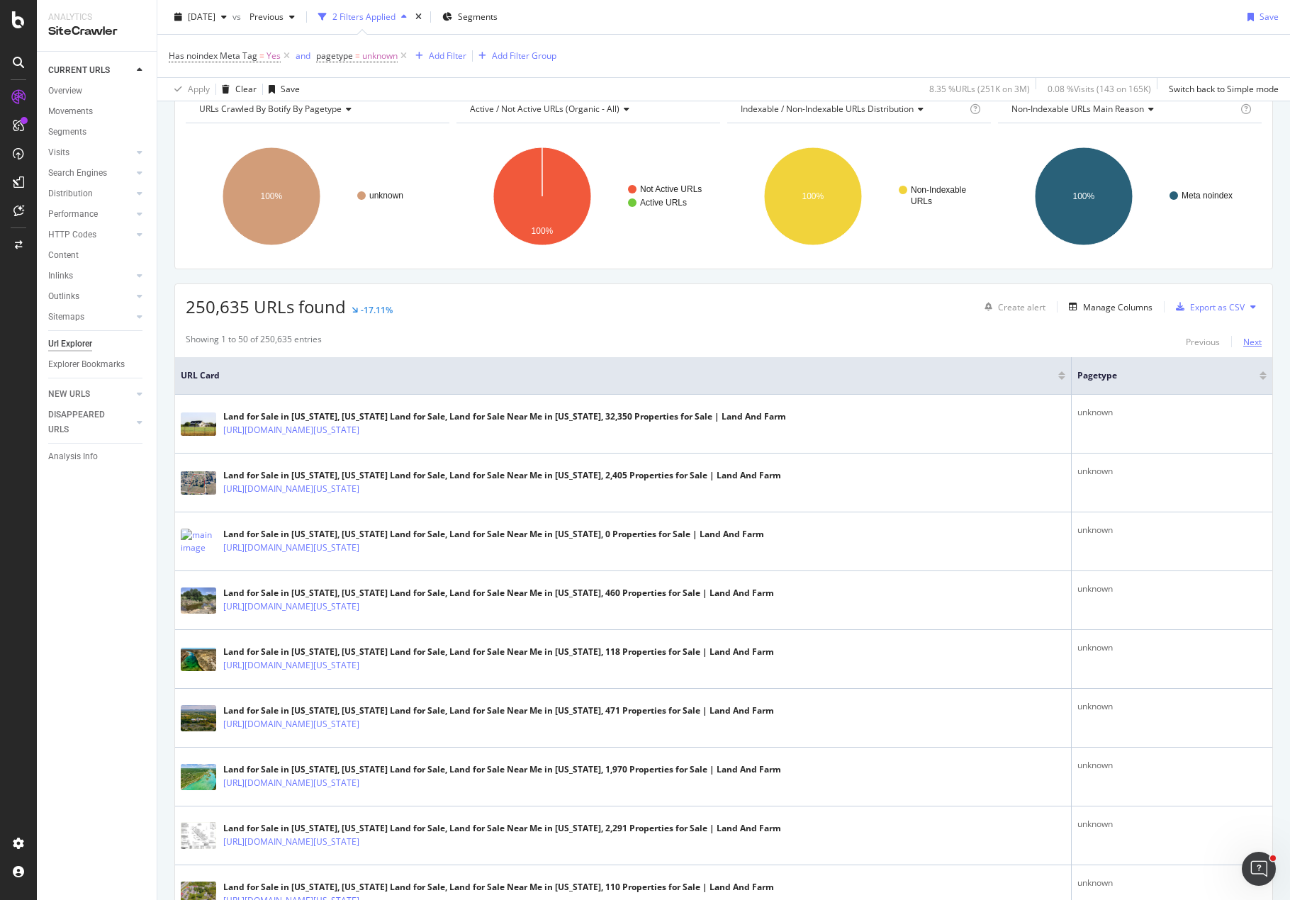
click at [1249, 337] on div "Next" at bounding box center [1252, 342] width 18 height 12
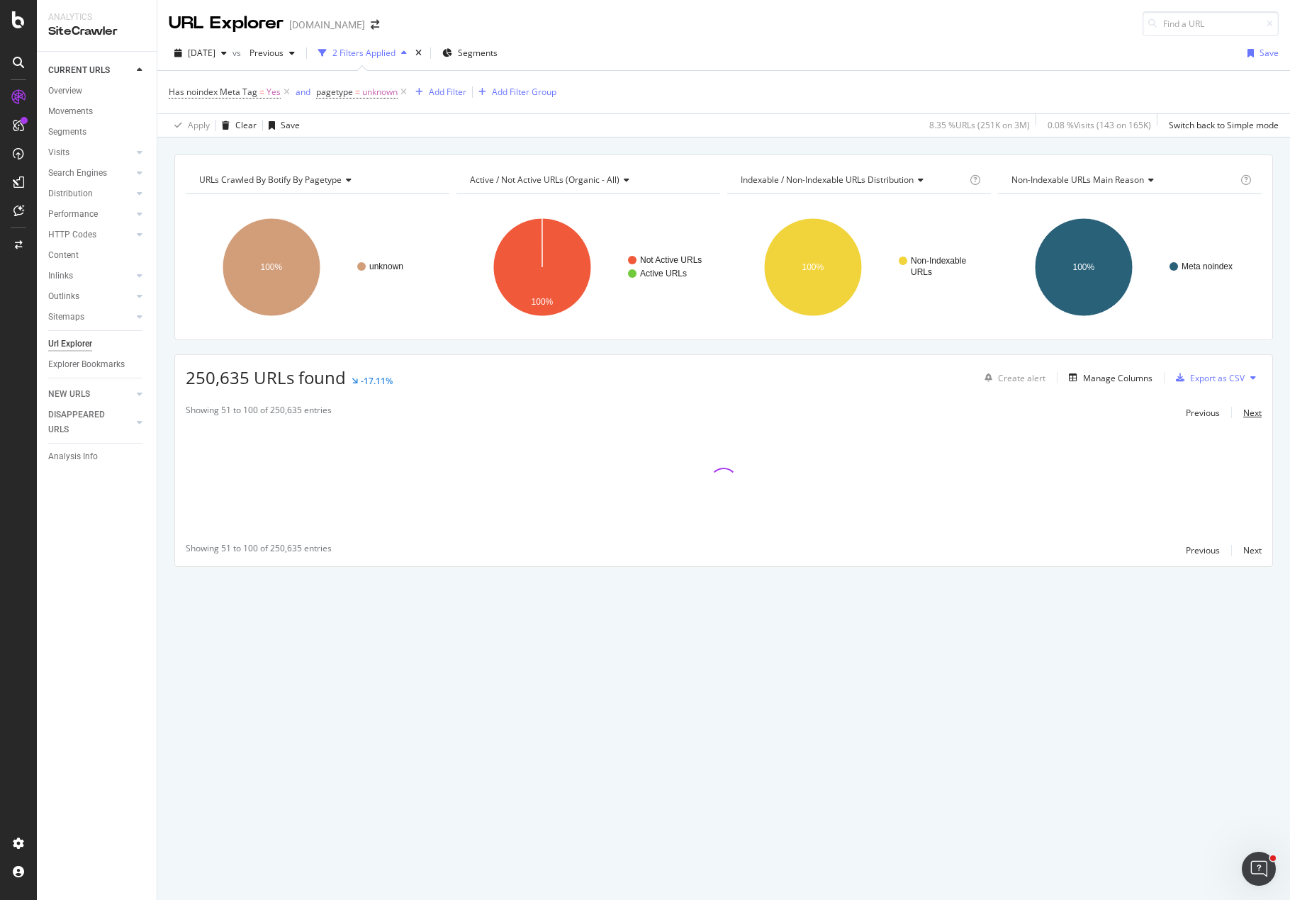
scroll to position [0, 0]
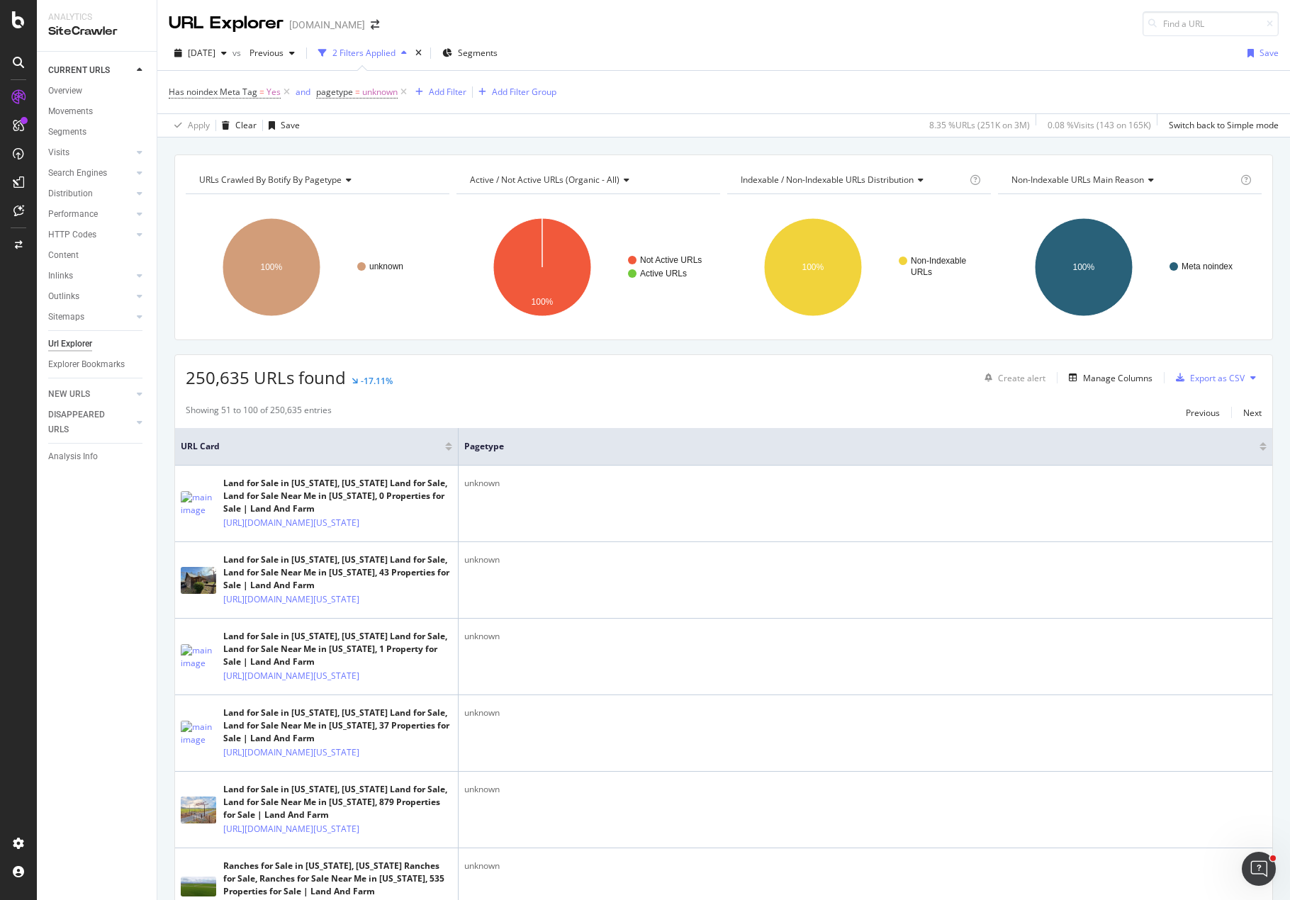
click at [701, 360] on div "250,635 URLs found -17.11% Create alert Manage Columns Export as CSV" at bounding box center [723, 372] width 1097 height 35
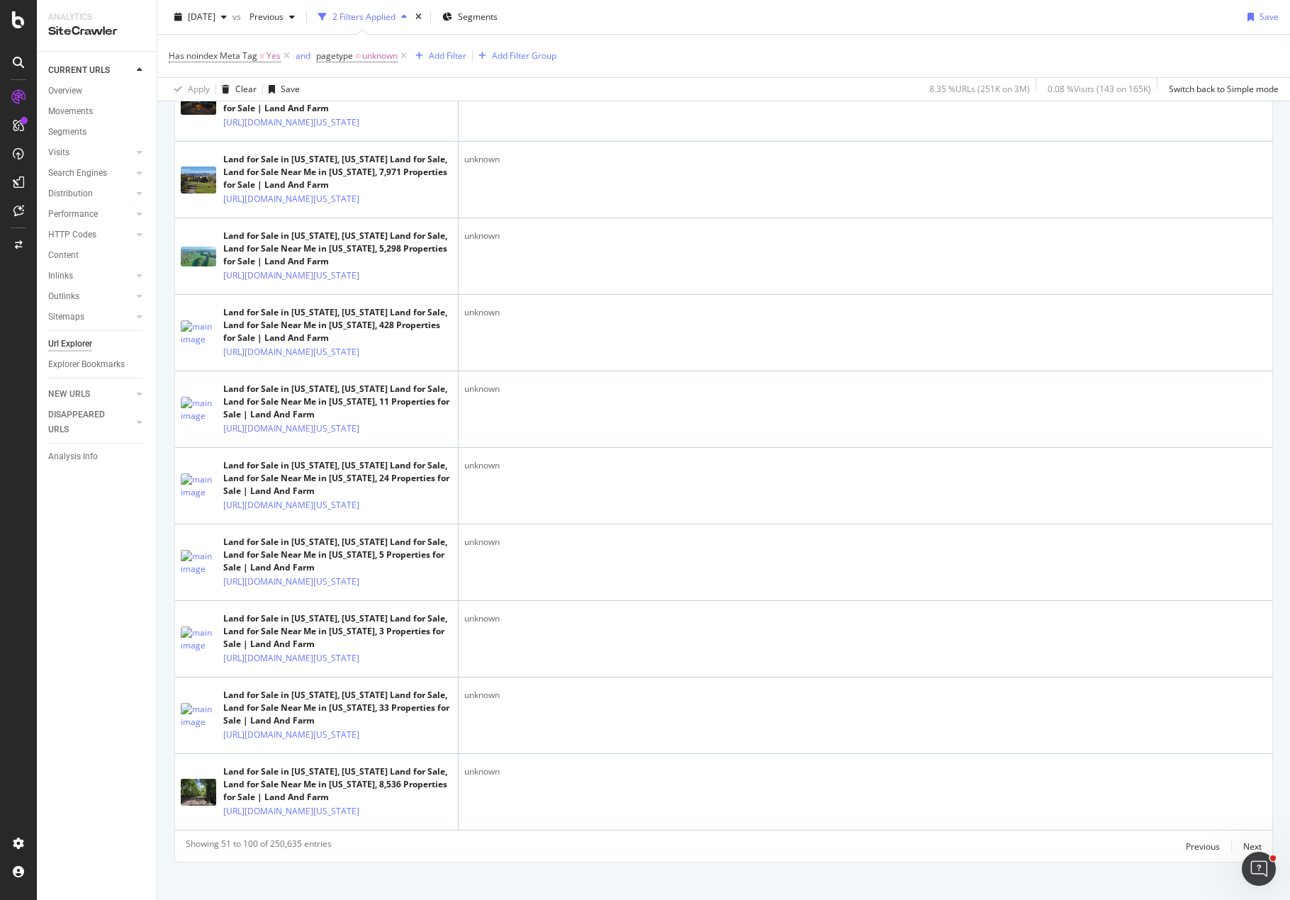
scroll to position [4218, 0]
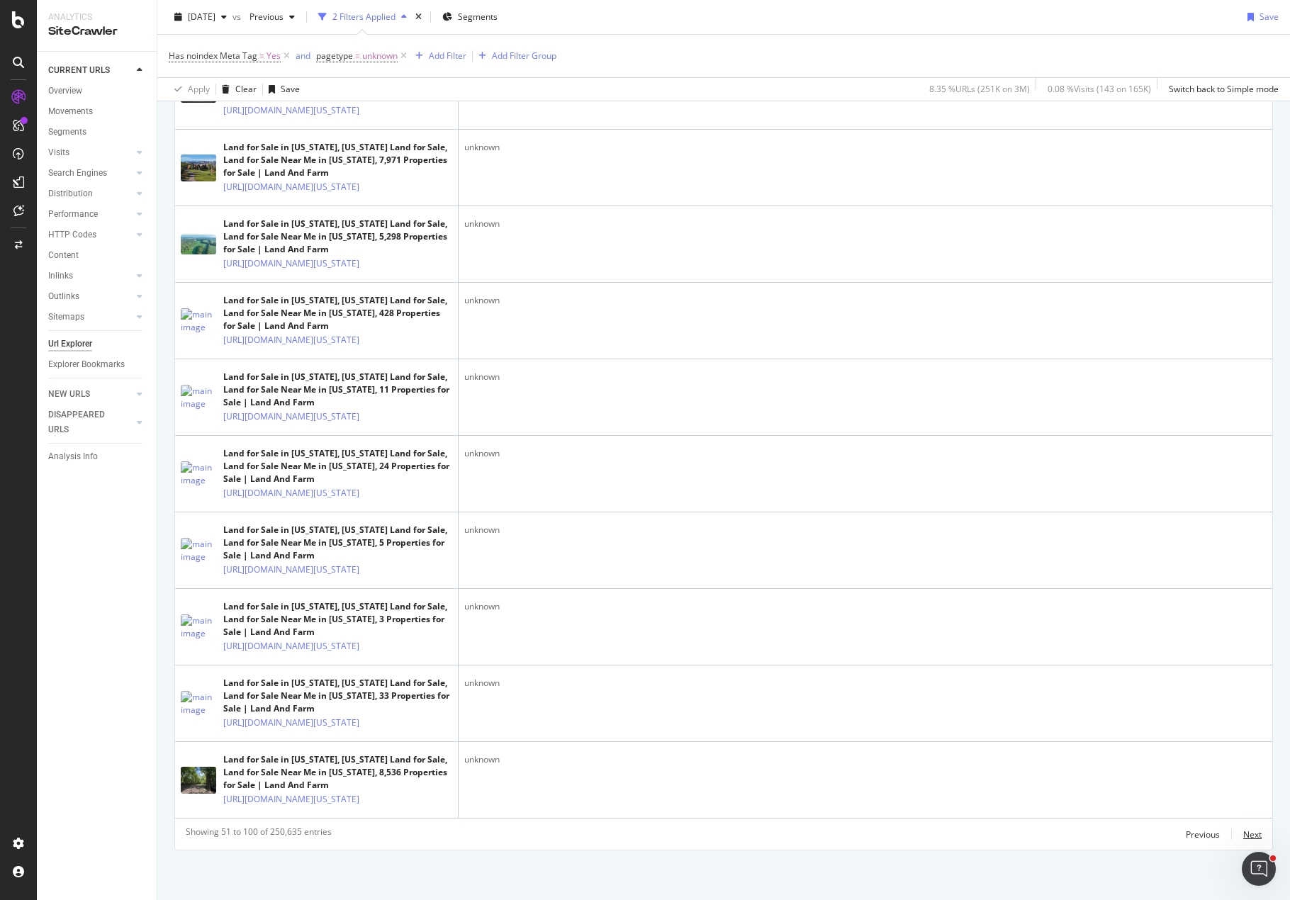
click at [1243, 835] on div "Next" at bounding box center [1252, 835] width 18 height 12
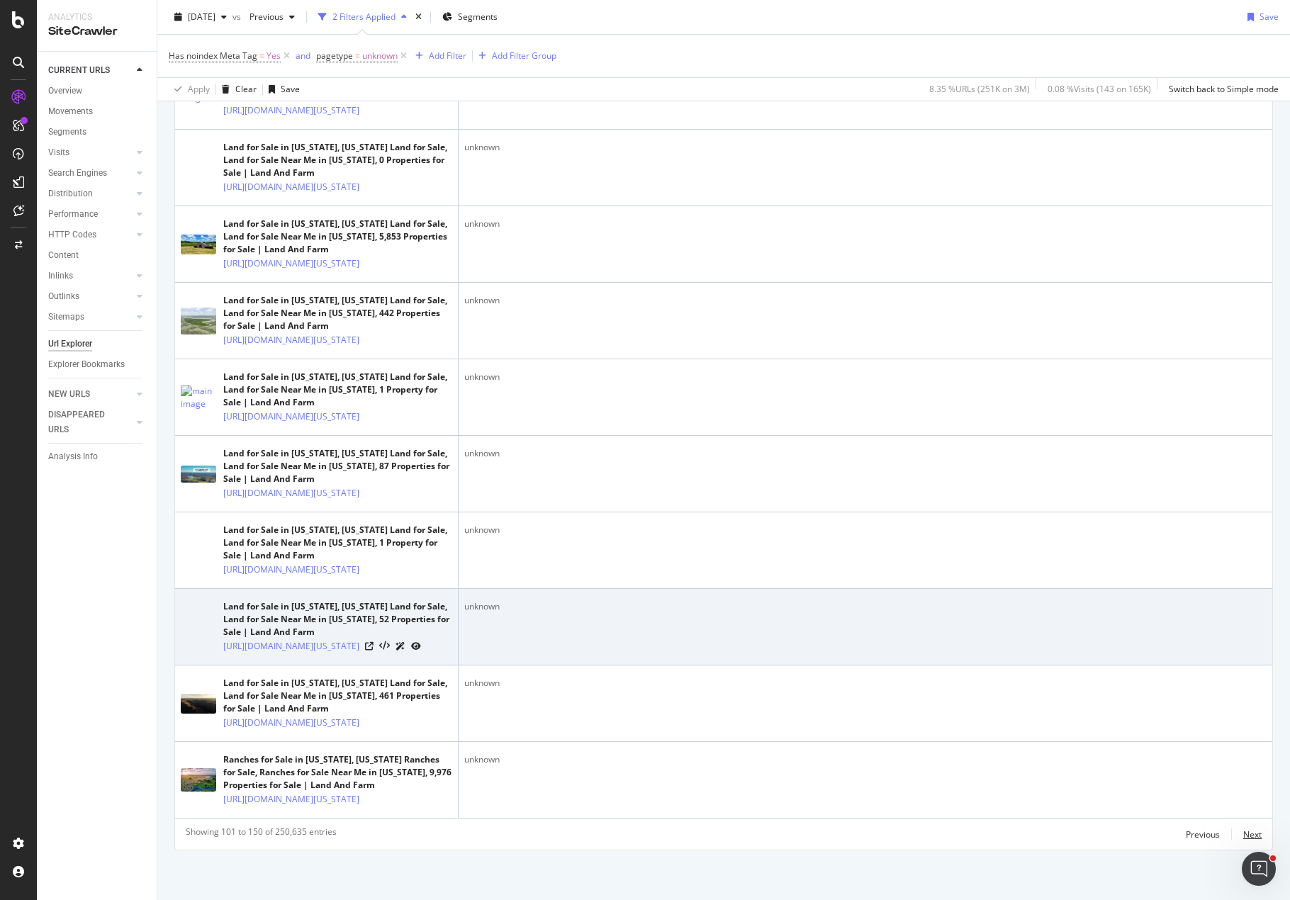
scroll to position [4233, 0]
click at [373, 642] on icon at bounding box center [369, 646] width 9 height 9
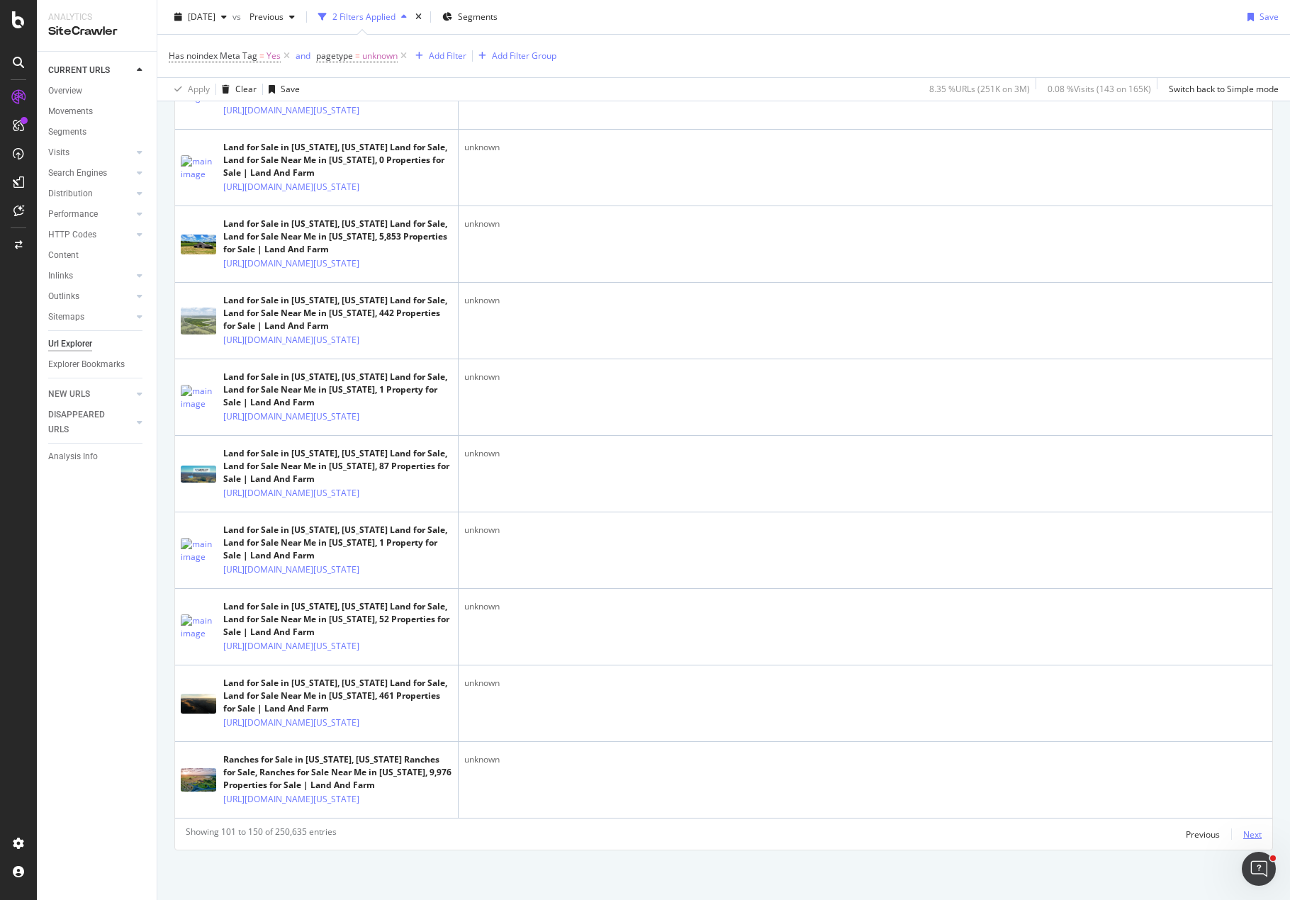
click at [1244, 834] on div "Next" at bounding box center [1252, 835] width 18 height 12
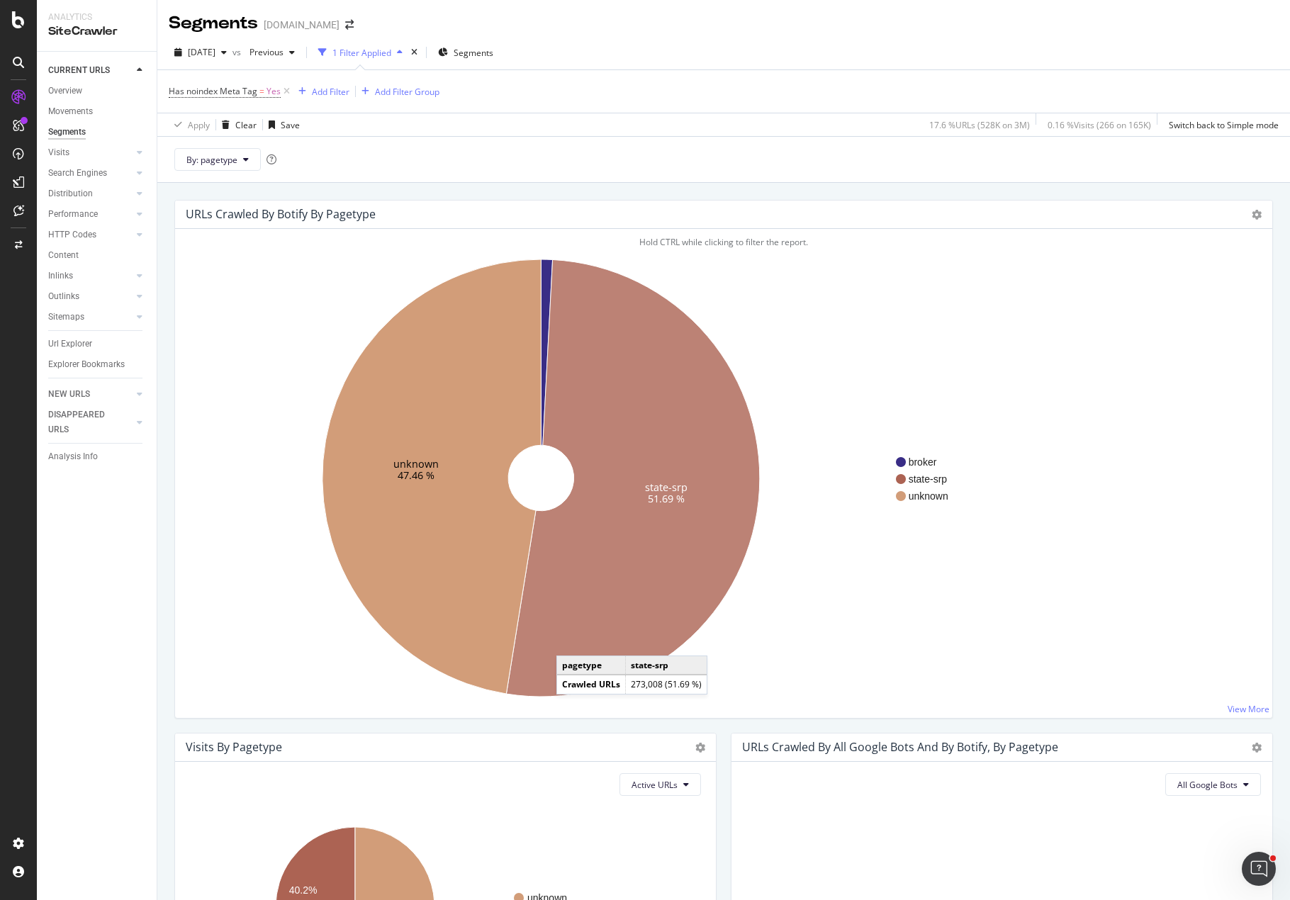
drag, startPoint x: 571, startPoint y: 641, endPoint x: 550, endPoint y: 616, distance: 32.8
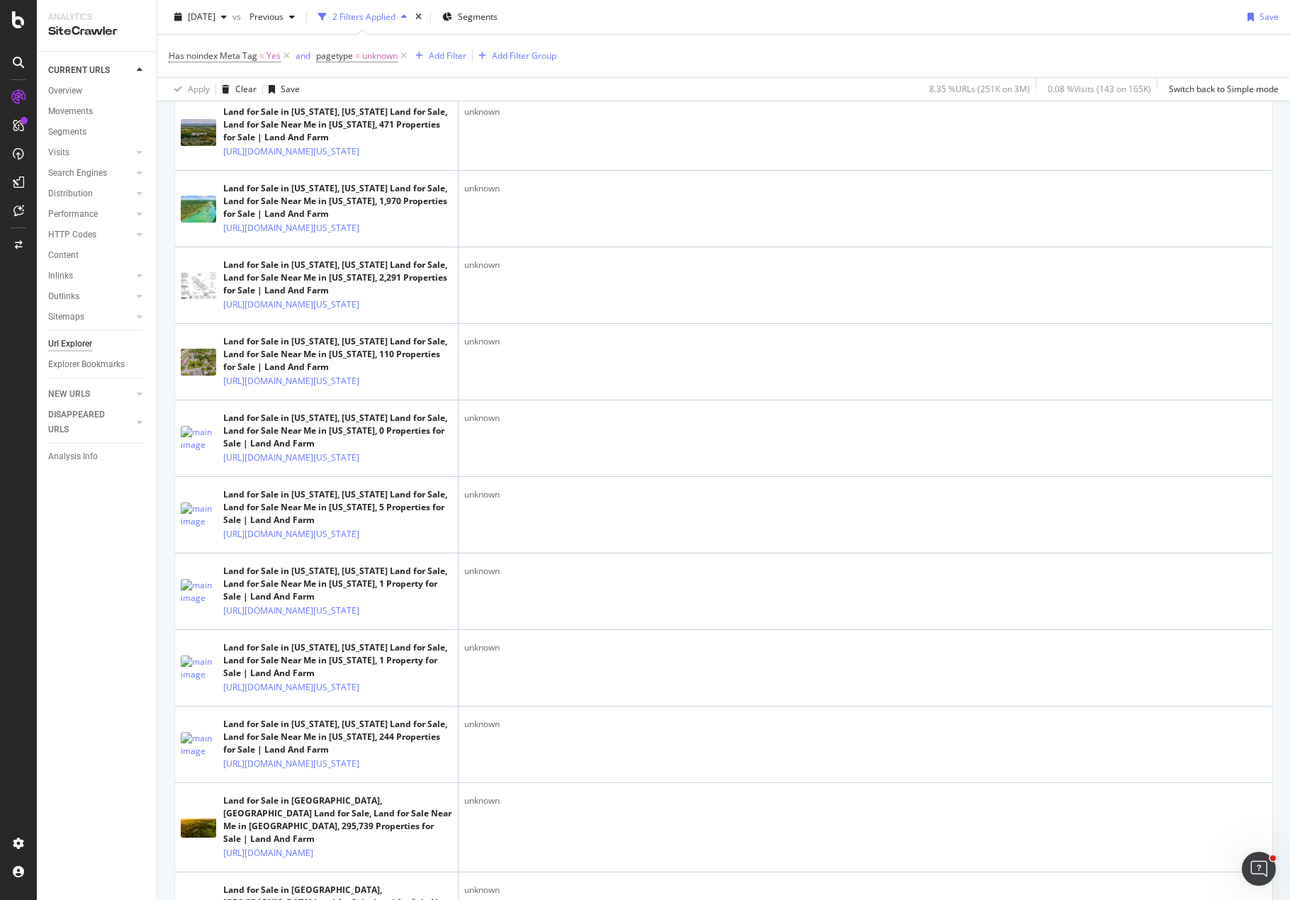
scroll to position [4244, 0]
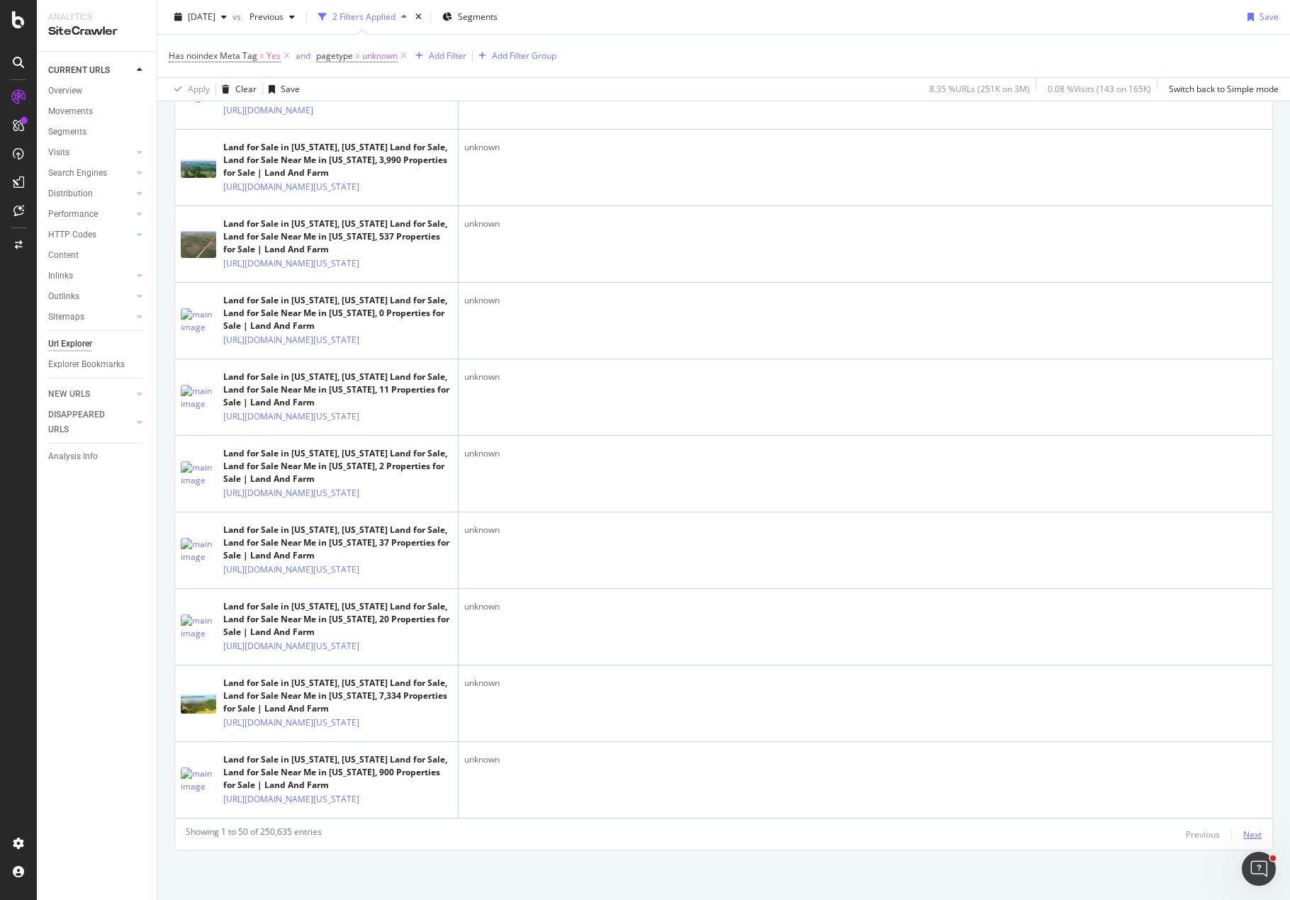
click at [1243, 832] on div "Next" at bounding box center [1252, 835] width 18 height 12
click at [1243, 833] on div "Next" at bounding box center [1252, 835] width 18 height 12
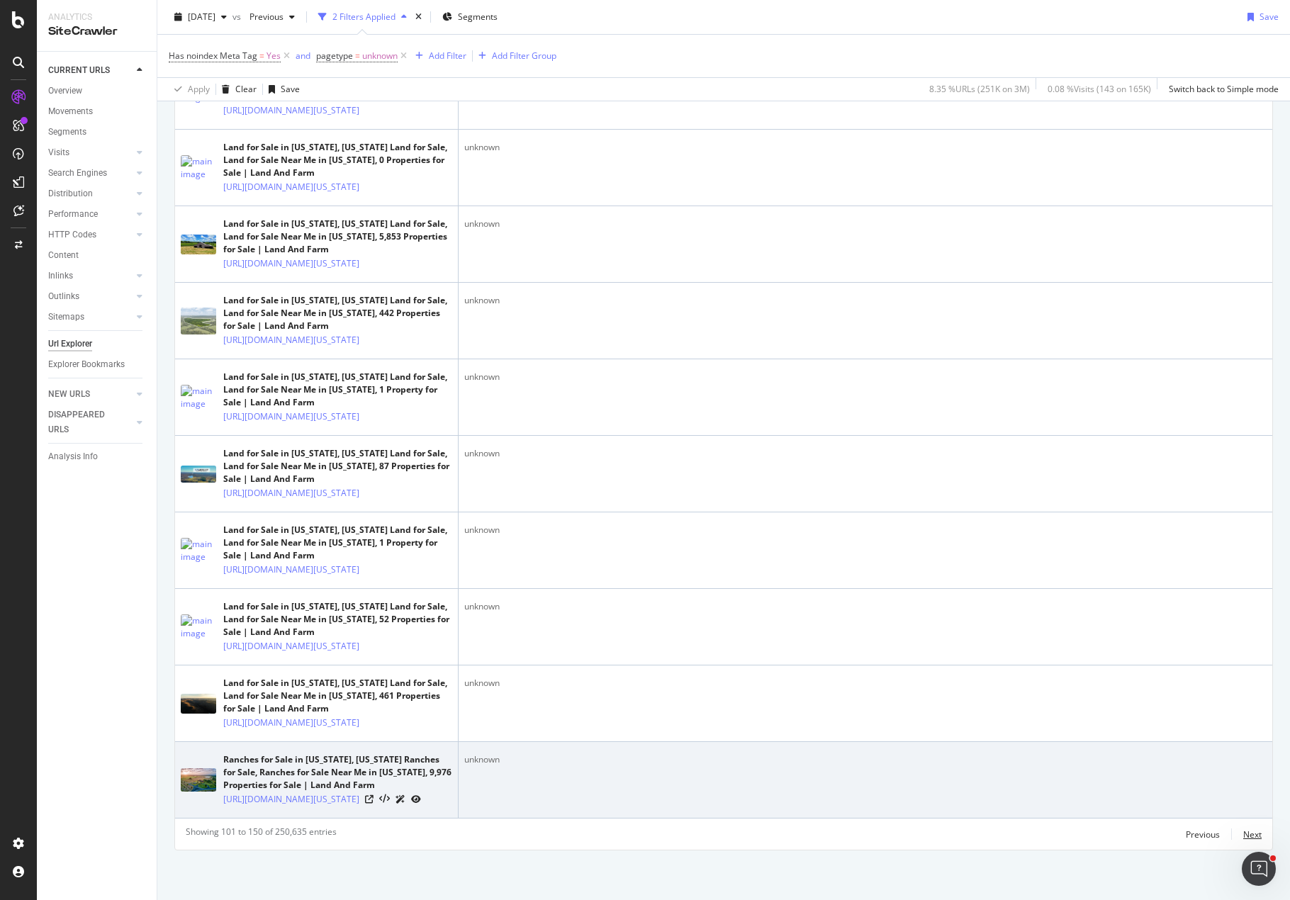
scroll to position [4233, 0]
click at [373, 795] on icon at bounding box center [369, 799] width 9 height 9
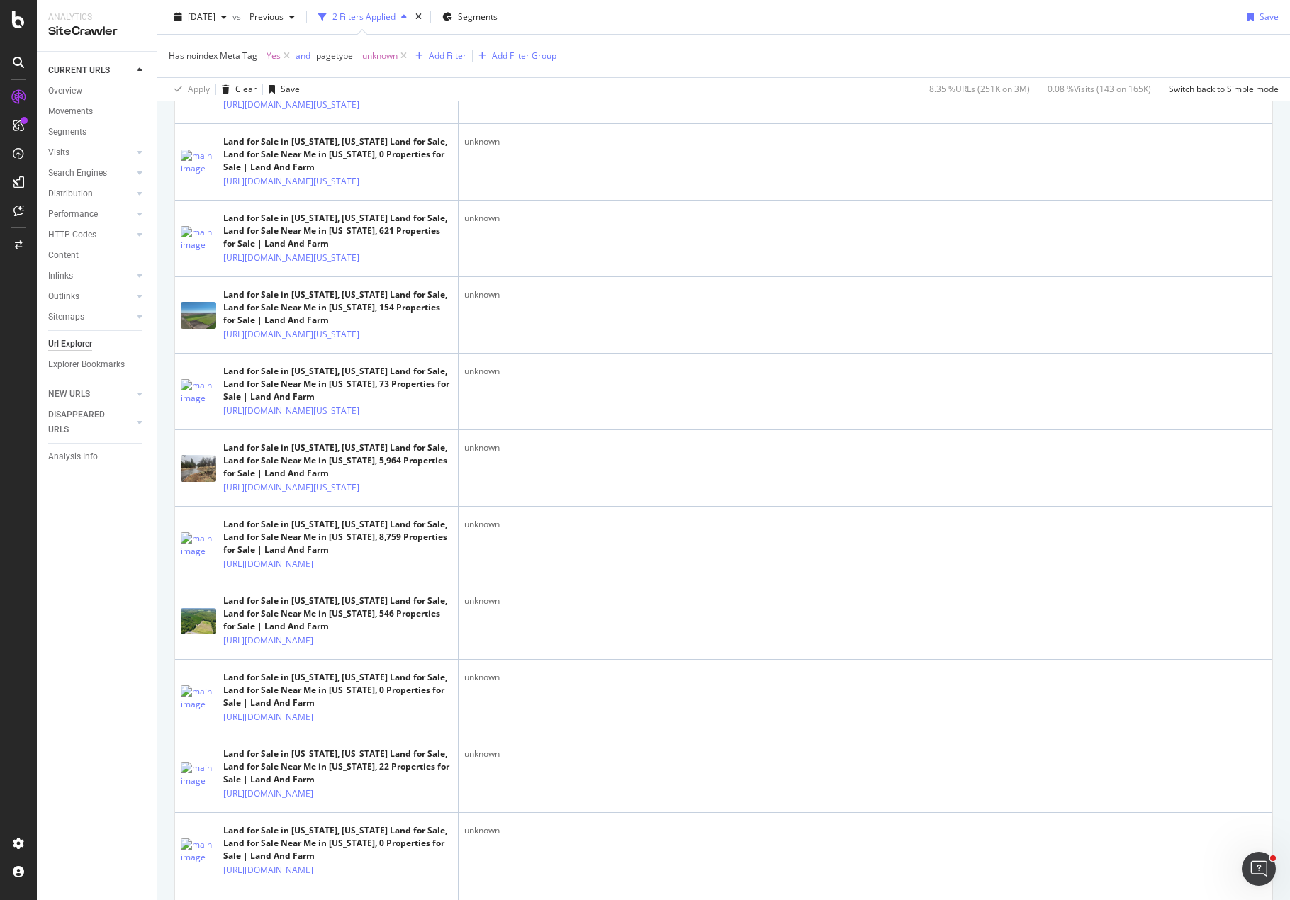
scroll to position [405, 0]
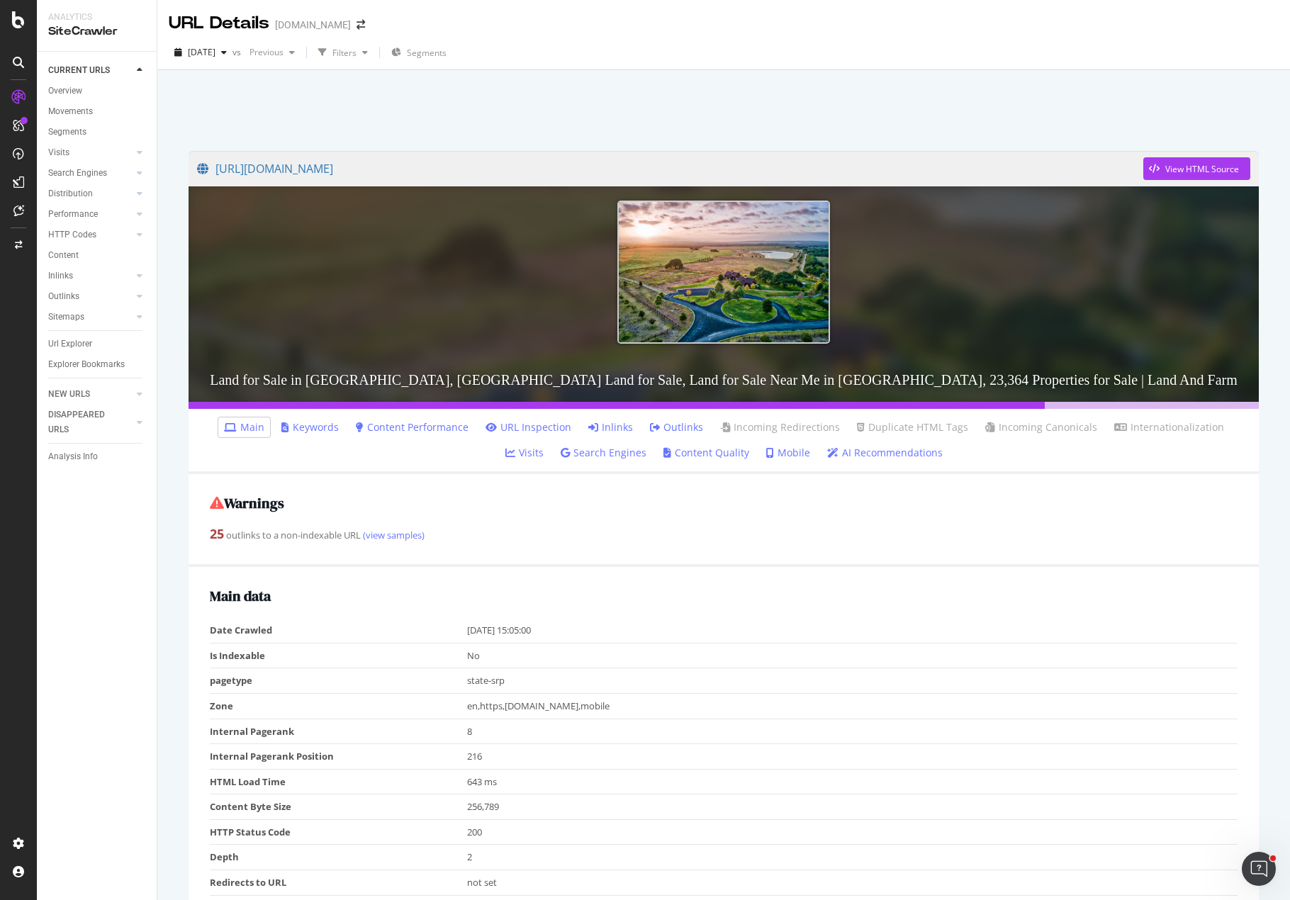
click at [582, 536] on div "25 outlinks to a non-indexable URL (view samples)" at bounding box center [724, 534] width 1028 height 18
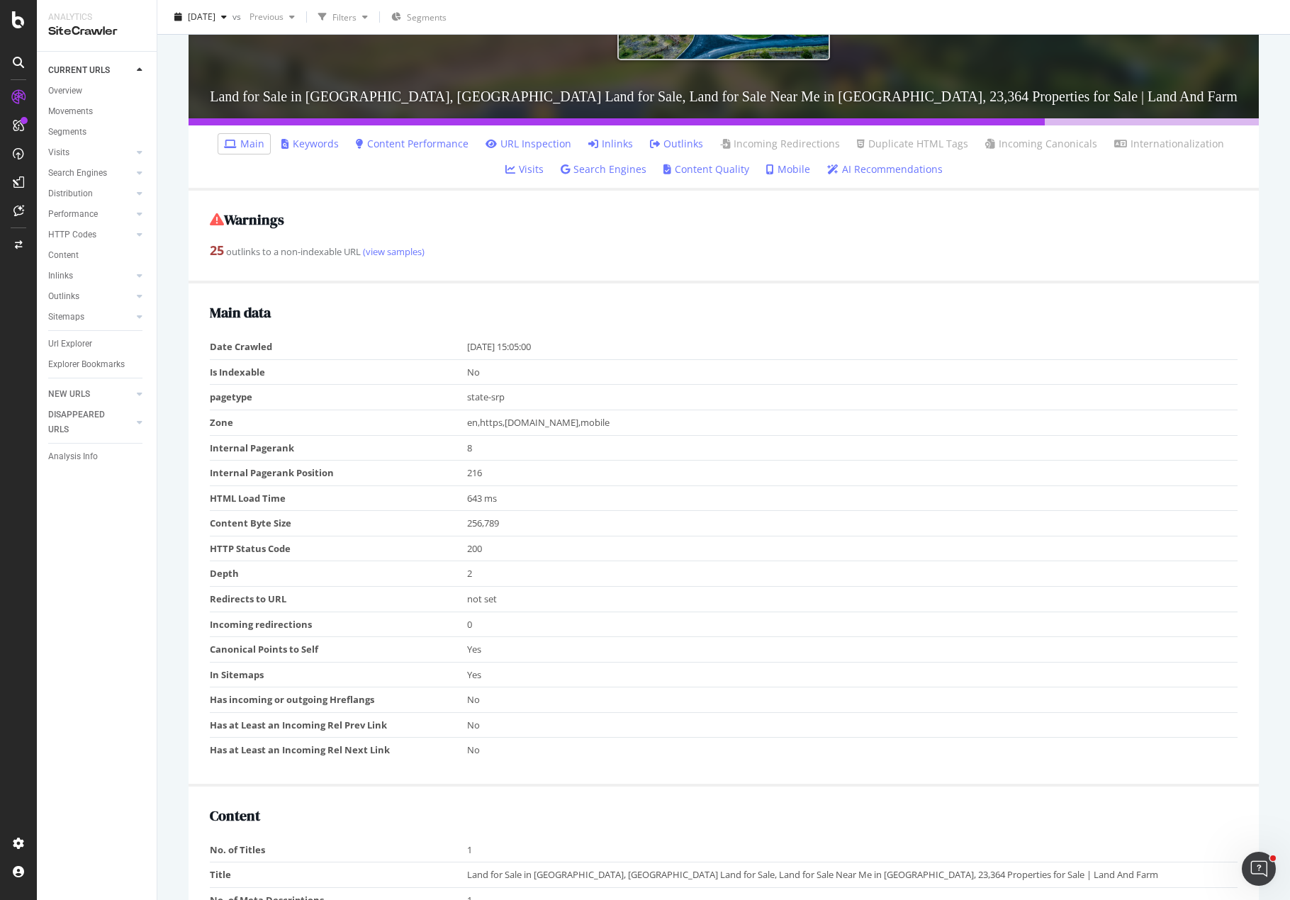
scroll to position [885, 0]
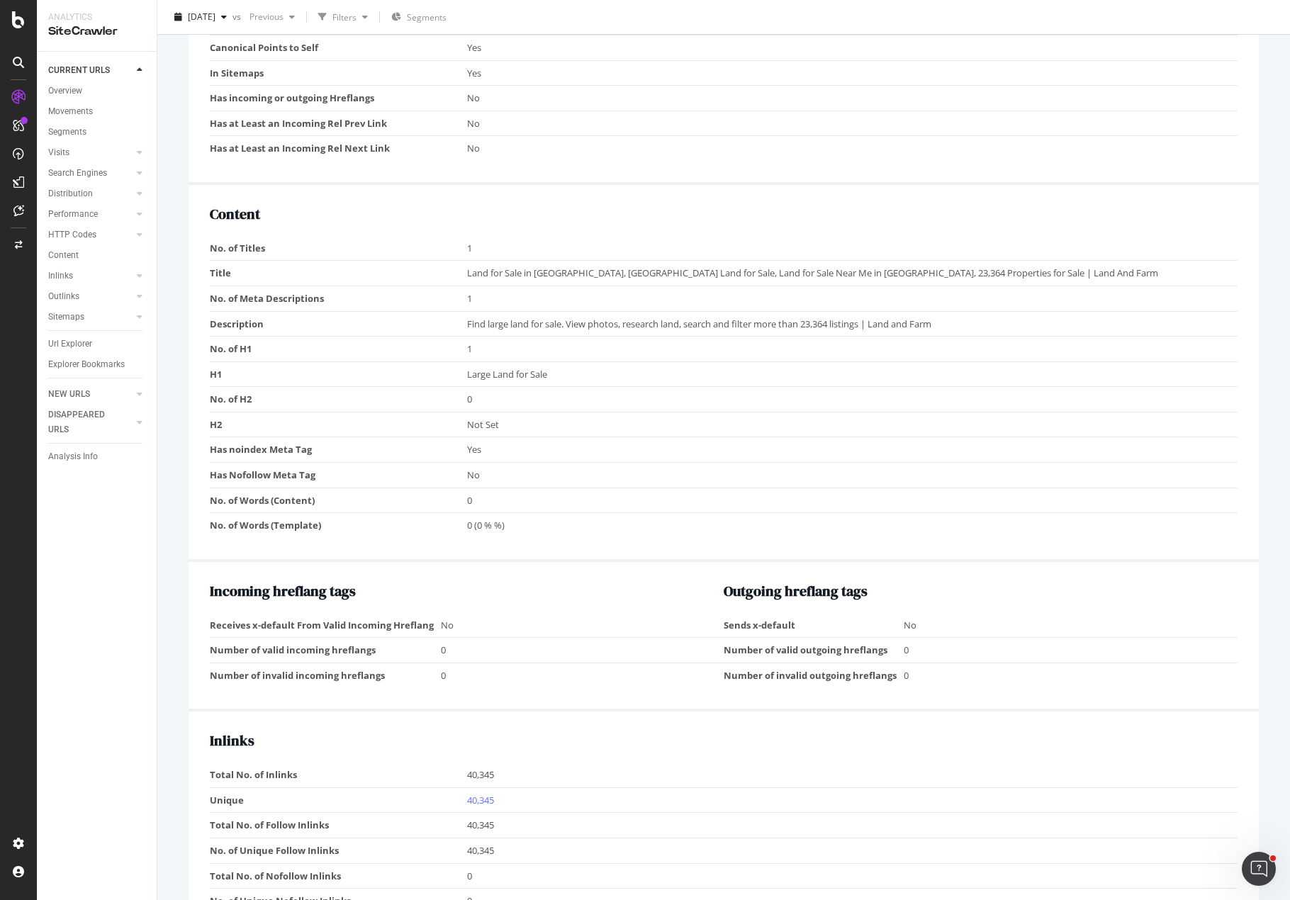
click at [1252, 106] on div "https://www.landandfarm.com/search/large-land-for-sale/ View HTML Source Land f…" at bounding box center [723, 350] width 1099 height 2196
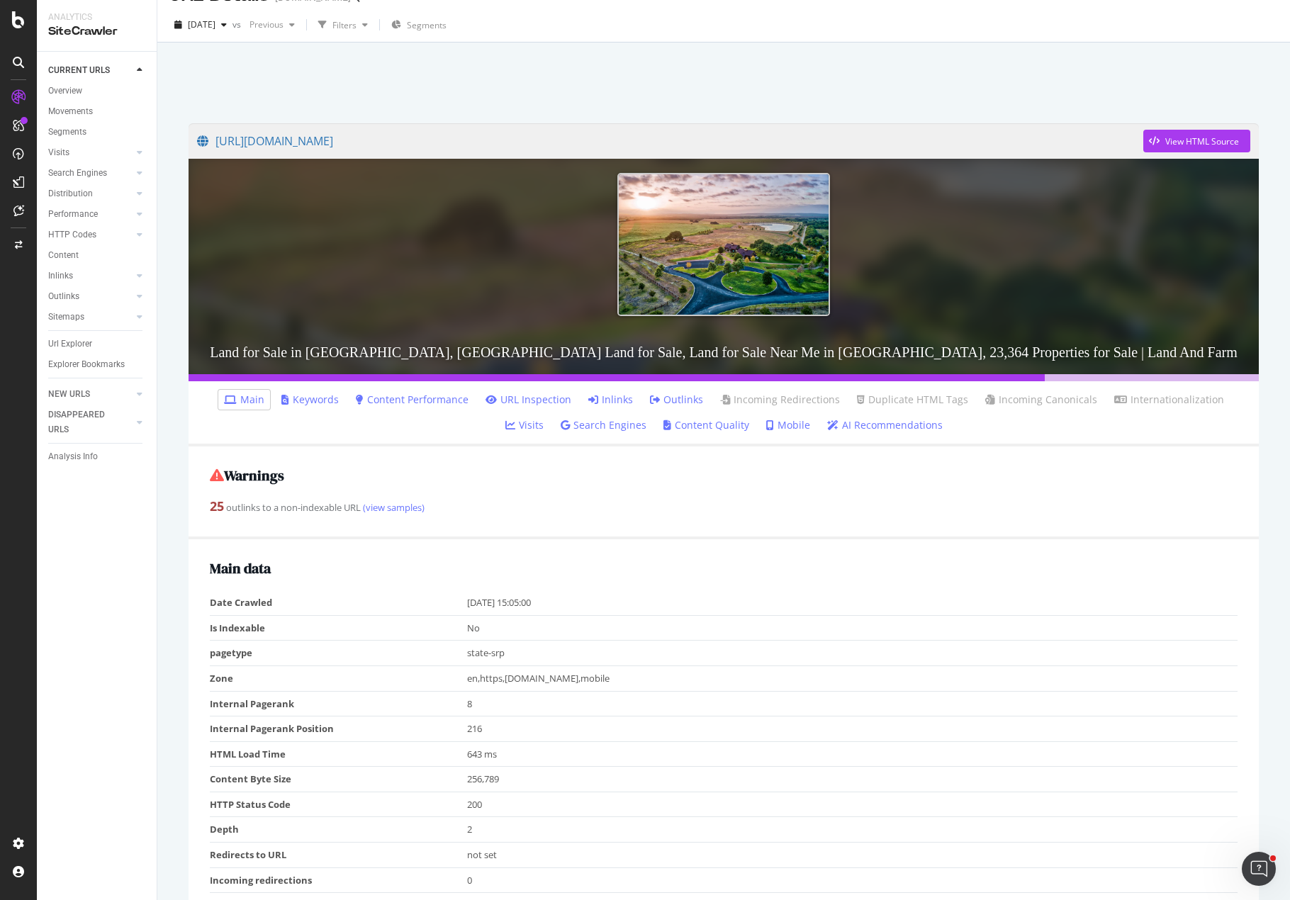
scroll to position [0, 0]
